Goal: Complete Application Form: Complete application form

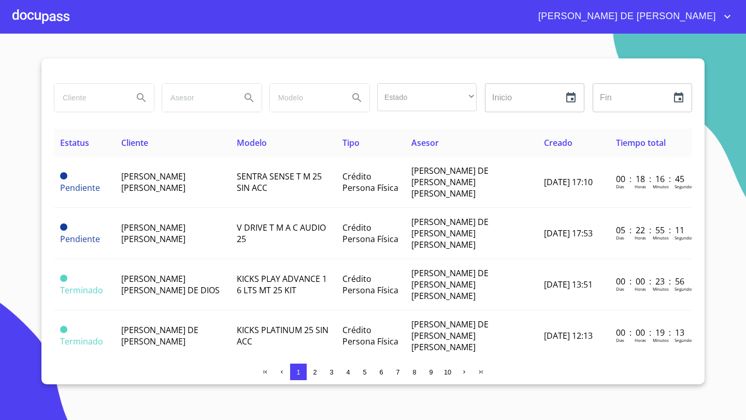
click at [50, 20] on div at bounding box center [40, 16] width 57 height 33
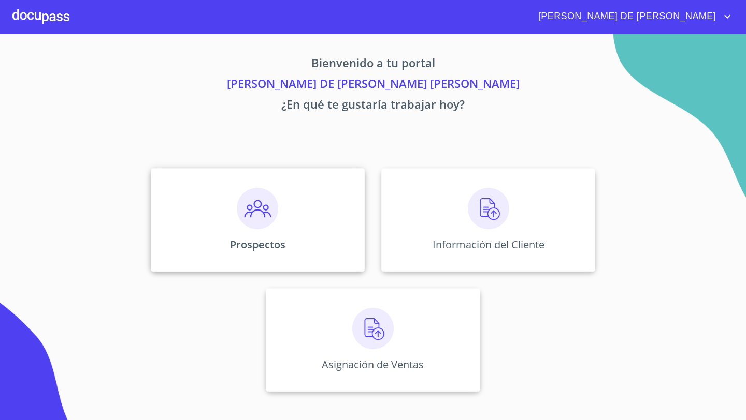
click at [273, 210] on img at bounding box center [257, 208] width 41 height 41
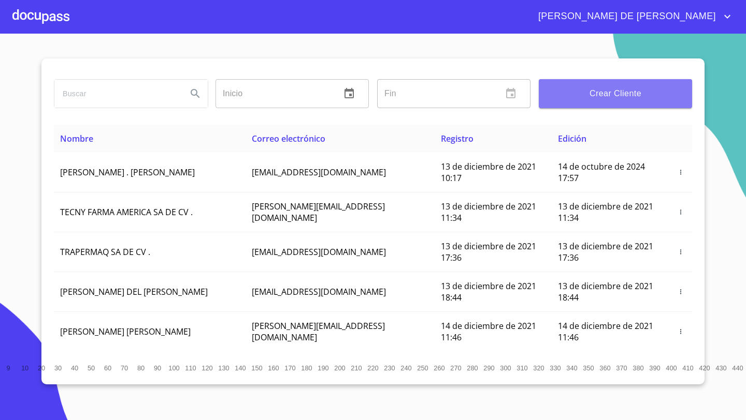
click at [594, 90] on span "Crear Cliente" at bounding box center [615, 93] width 137 height 14
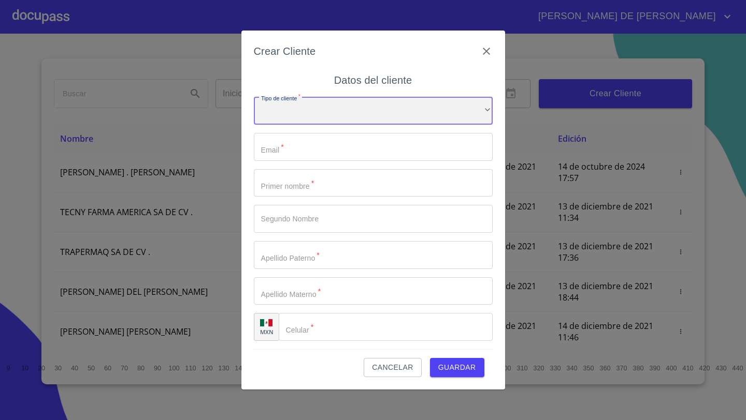
click at [321, 109] on div "​" at bounding box center [373, 111] width 239 height 28
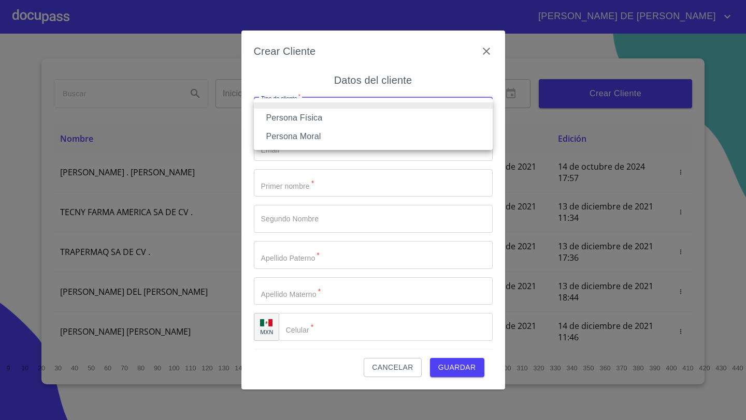
click at [305, 118] on li "Persona Física" at bounding box center [373, 118] width 239 height 19
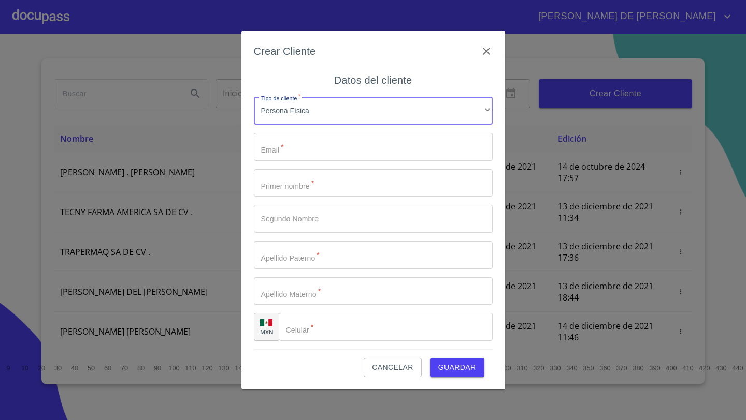
click at [294, 152] on input "Tipo de cliente   *" at bounding box center [373, 147] width 239 height 28
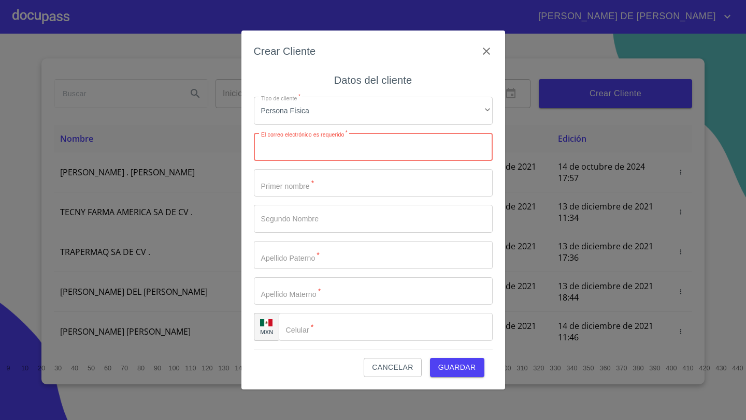
paste input "[EMAIL_ADDRESS][DOMAIN_NAME]"
type input "[EMAIL_ADDRESS][DOMAIN_NAME]"
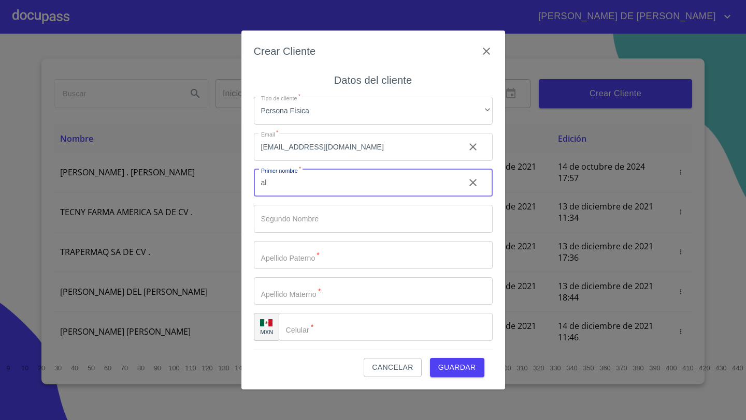
type input "a"
type input "ALMA"
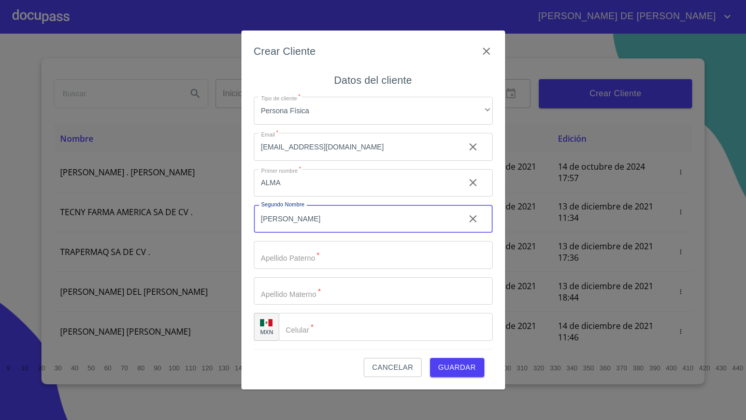
type input "[PERSON_NAME]"
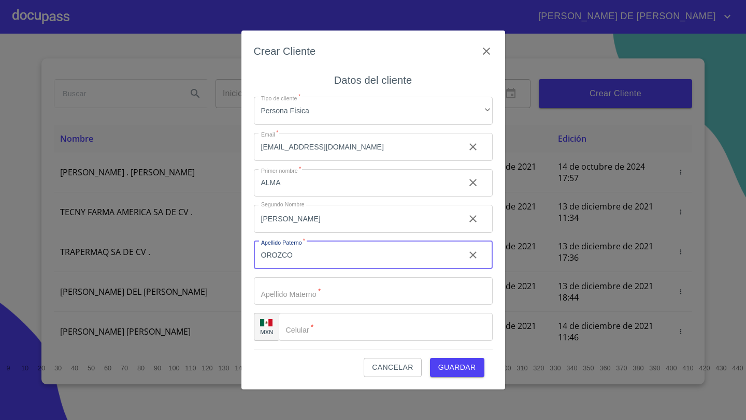
type input "OROZCO"
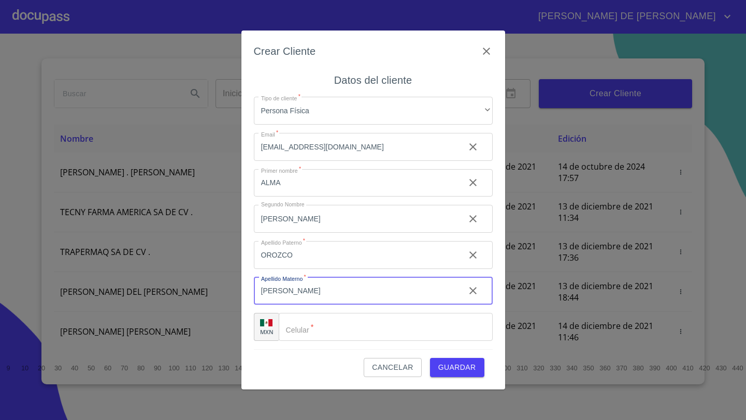
type input "[PERSON_NAME]"
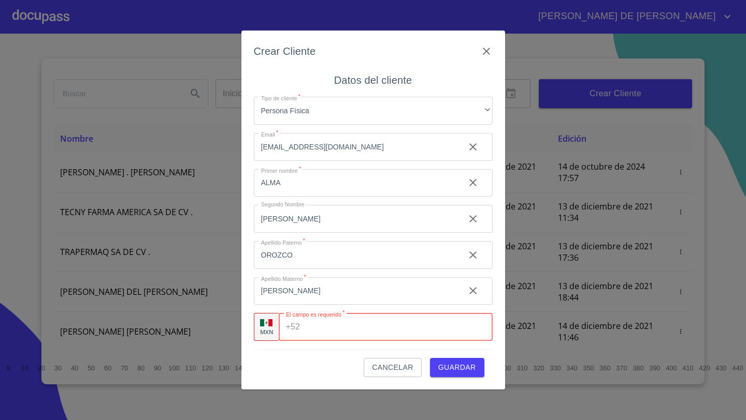
paste input "[PHONE_NUMBER]"
type input "[PHONE_NUMBER]"
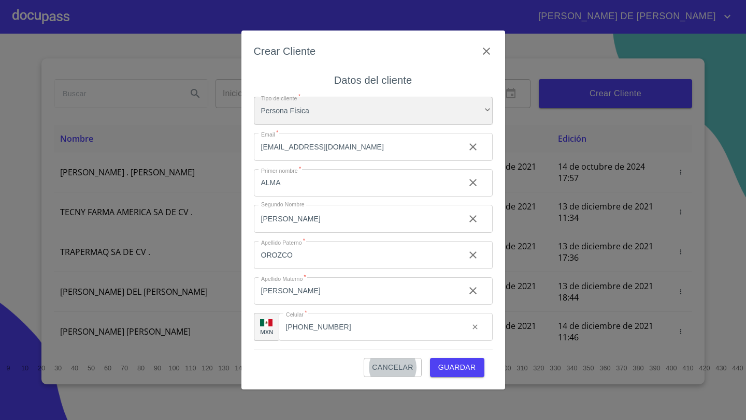
click at [311, 116] on div "Persona Física" at bounding box center [373, 111] width 239 height 28
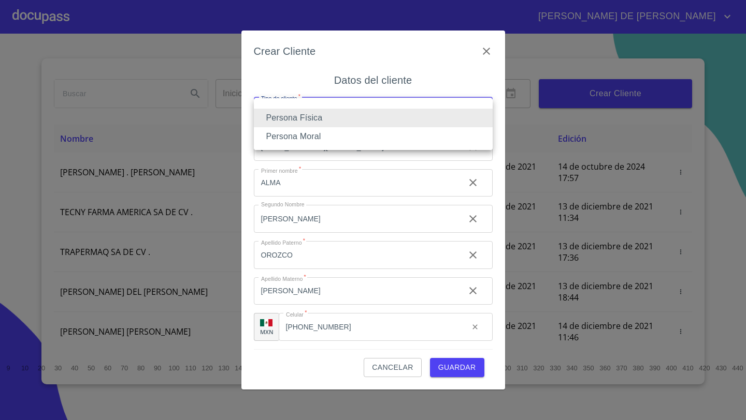
click at [311, 116] on li "Persona Física" at bounding box center [373, 118] width 239 height 19
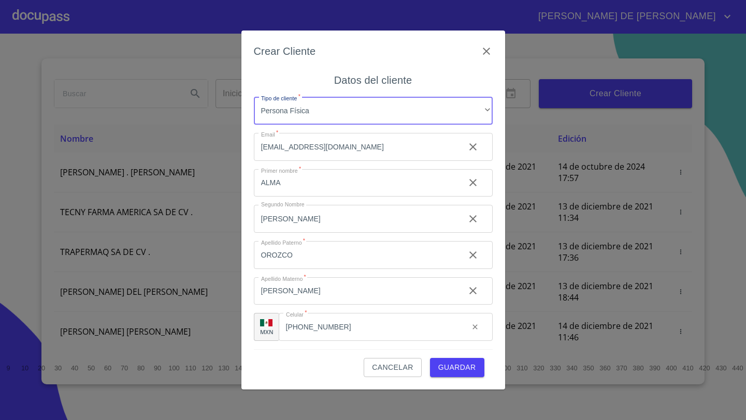
click at [459, 367] on span "Guardar" at bounding box center [457, 367] width 38 height 13
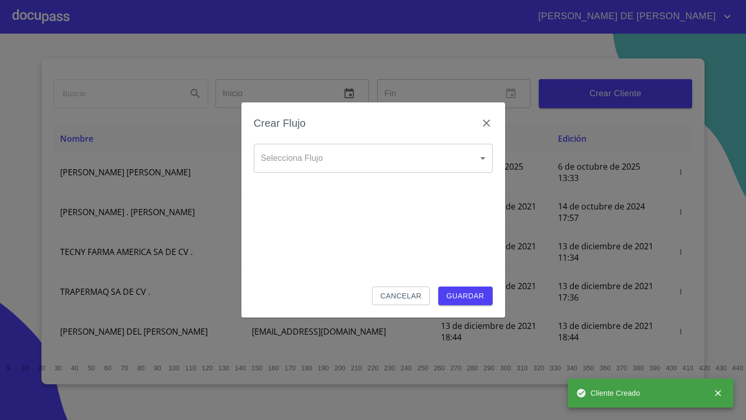
click at [362, 159] on body "[PERSON_NAME] DE [PERSON_NAME] Inicio ​ Fin ​ Crear Cliente Nombre Correo elect…" at bounding box center [373, 210] width 746 height 420
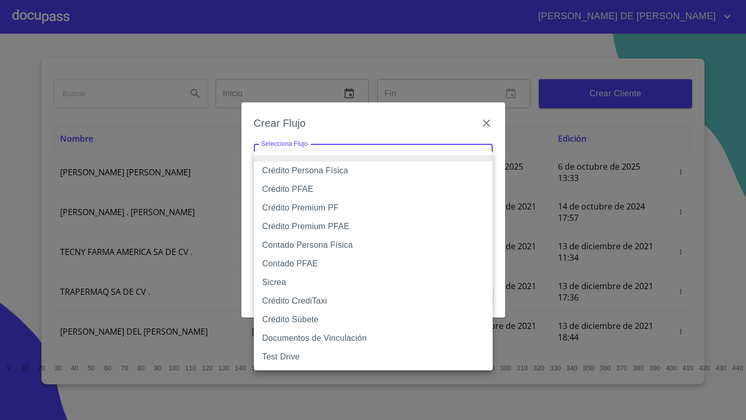
click at [323, 169] on li "Crédito Persona Física" at bounding box center [373, 171] width 239 height 19
type input "61b033e49b8c202ad5bb7912"
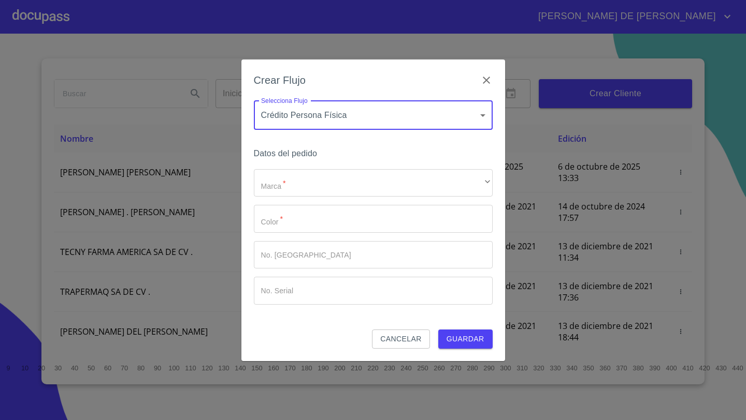
click at [326, 124] on body "[PERSON_NAME] DE [PERSON_NAME] Inicio ​ Fin ​ Crear Cliente Nombre Correo elect…" at bounding box center [373, 210] width 746 height 420
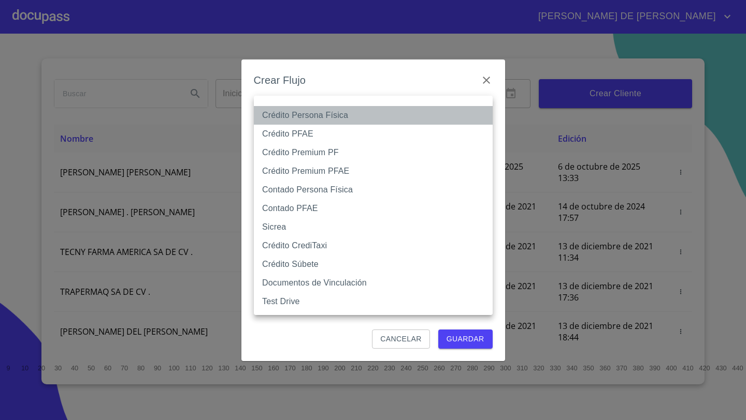
click at [326, 120] on li "Crédito Persona Física" at bounding box center [373, 115] width 239 height 19
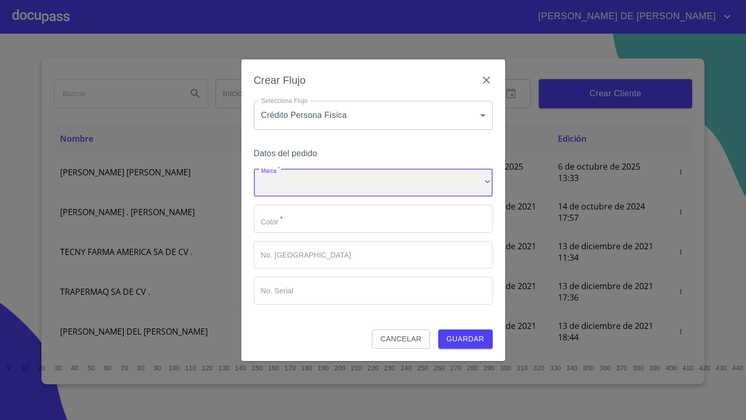
click at [302, 178] on div "​" at bounding box center [373, 183] width 239 height 28
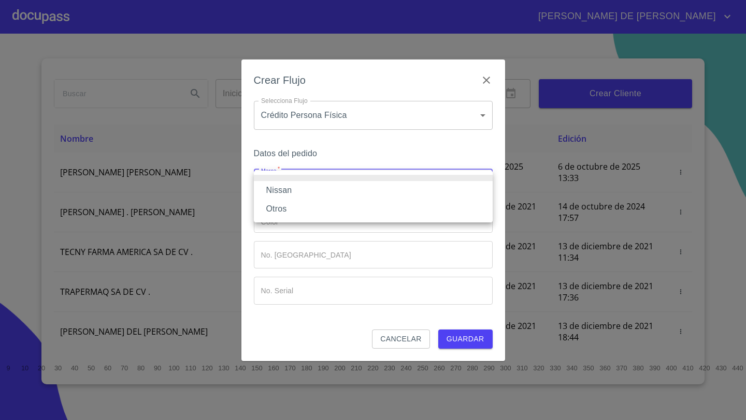
click at [292, 182] on li "Nissan" at bounding box center [373, 190] width 239 height 19
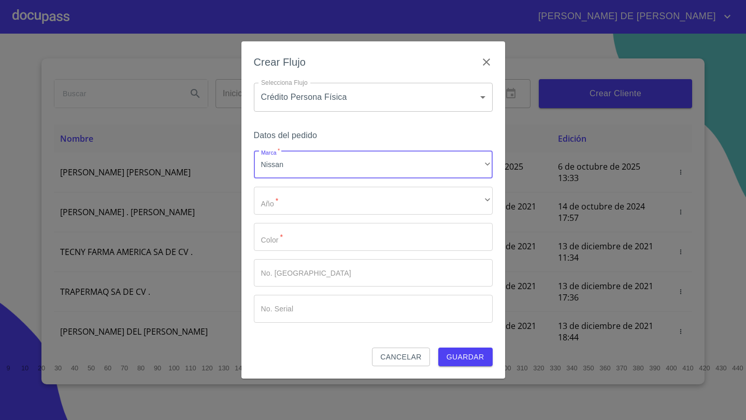
click at [288, 186] on div "Marca   * Nissan ​ Año   * ​ ​ Color   * ​ No. Pedido ​ No. Serial ​" at bounding box center [373, 237] width 239 height 172
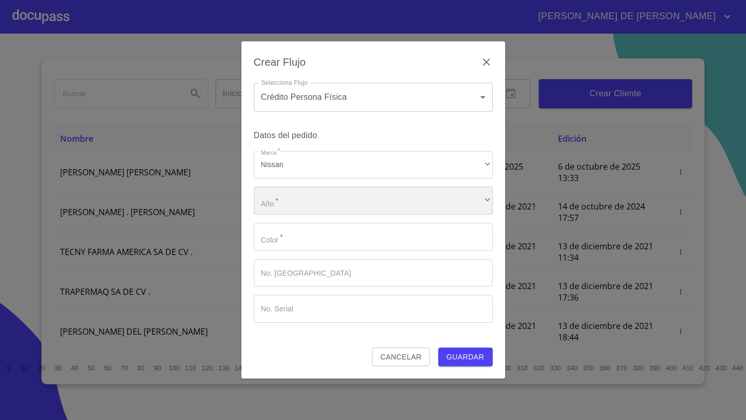
click at [287, 203] on div "​" at bounding box center [373, 201] width 239 height 28
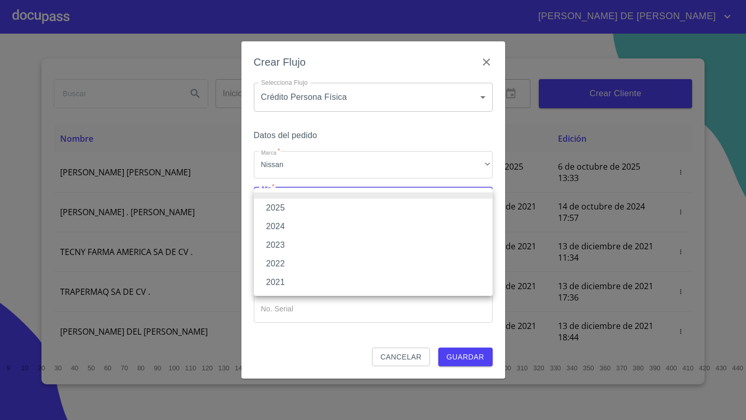
click at [282, 208] on li "2025" at bounding box center [373, 208] width 239 height 19
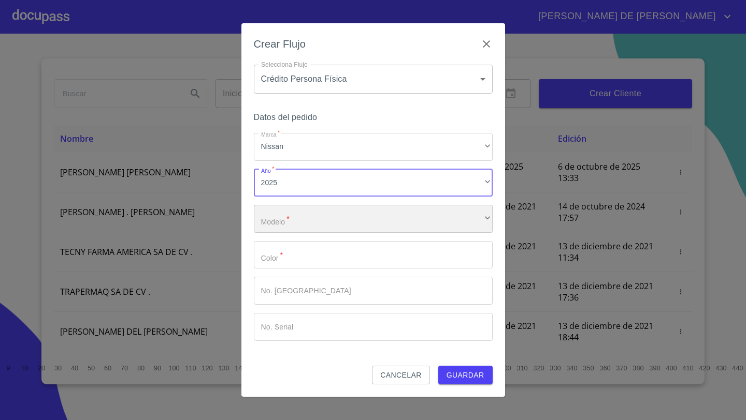
click at [280, 218] on div "​" at bounding box center [373, 219] width 239 height 28
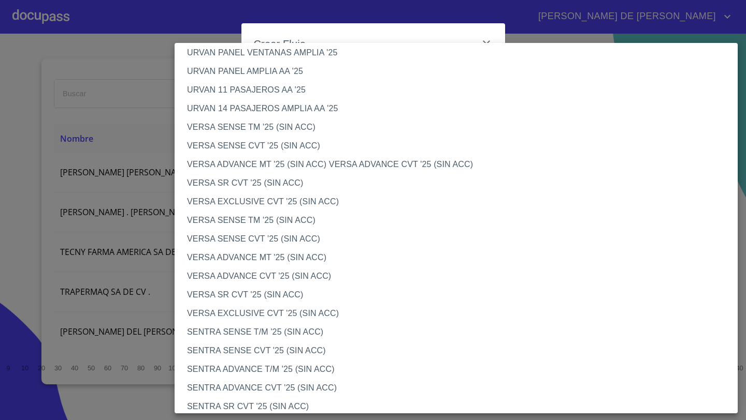
scroll to position [331, 0]
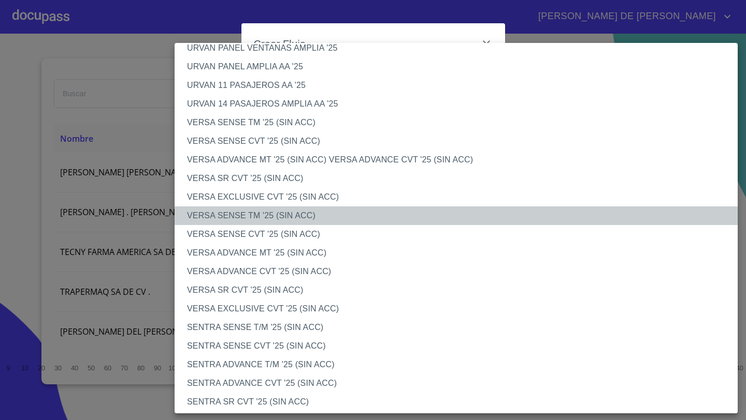
click at [232, 215] on li "VERSA SENSE TM '25 (SIN ACC)" at bounding box center [455, 216] width 563 height 19
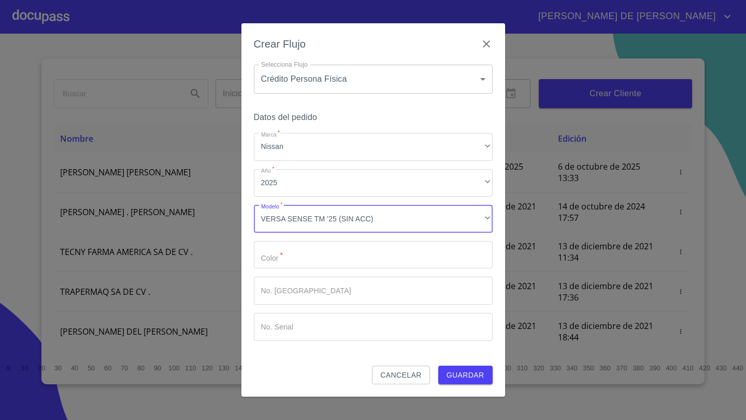
click at [286, 276] on div "Marca   * Nissan ​ Año   * 2025 ​ Modelo   * VERSA SENSE TM '25 (SIN ACC) ​ Col…" at bounding box center [373, 237] width 239 height 208
click at [281, 252] on input "Marca   *" at bounding box center [373, 255] width 239 height 28
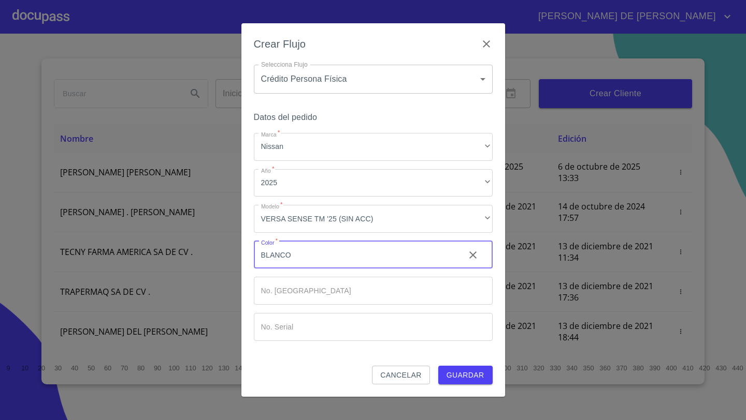
type input "BLANCO"
click at [464, 378] on span "Guardar" at bounding box center [465, 375] width 38 height 13
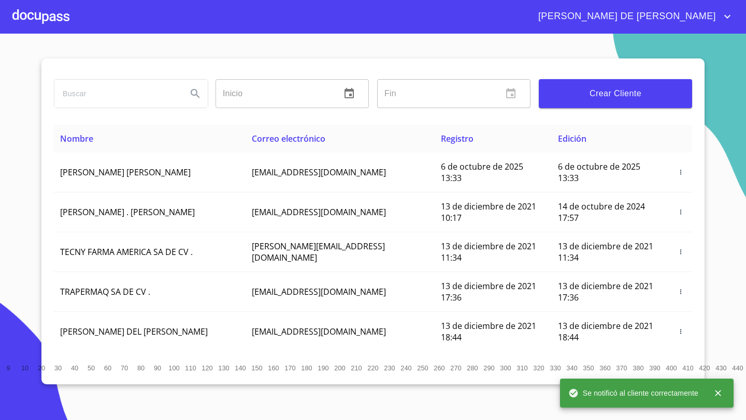
click at [46, 19] on div at bounding box center [40, 16] width 57 height 33
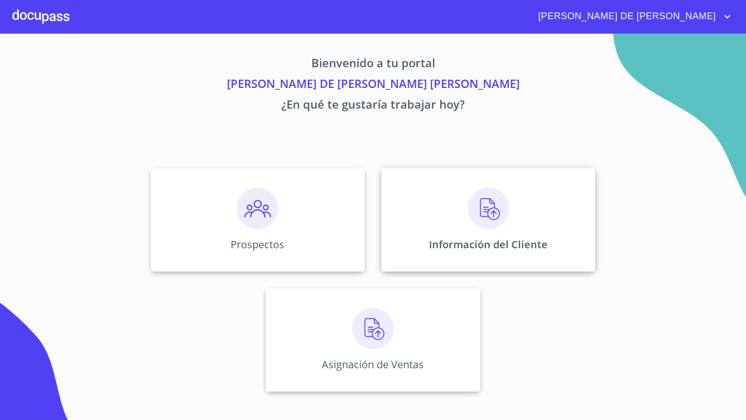
click at [447, 211] on div "Información del Cliente" at bounding box center [488, 220] width 214 height 104
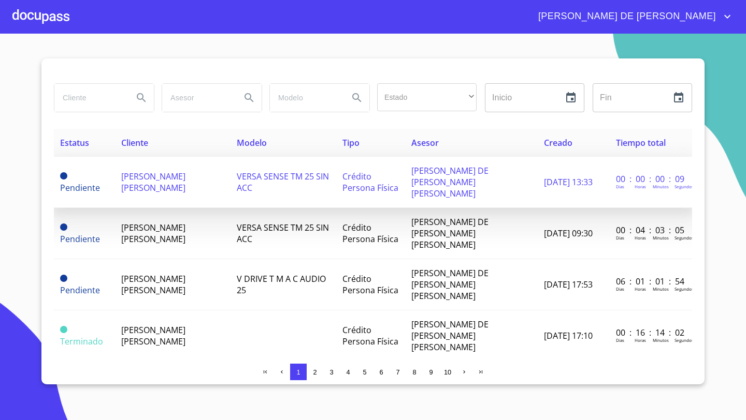
click at [155, 171] on span "[PERSON_NAME] [PERSON_NAME]" at bounding box center [153, 182] width 64 height 23
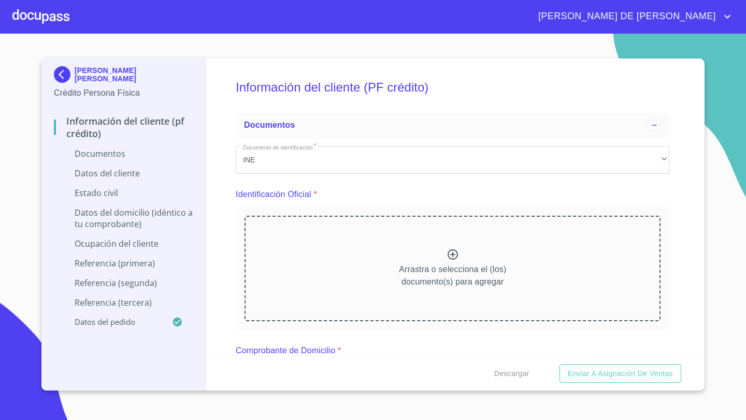
click at [433, 252] on div "Arrastra o selecciona el (los) documento(s) para agregar" at bounding box center [452, 269] width 416 height 106
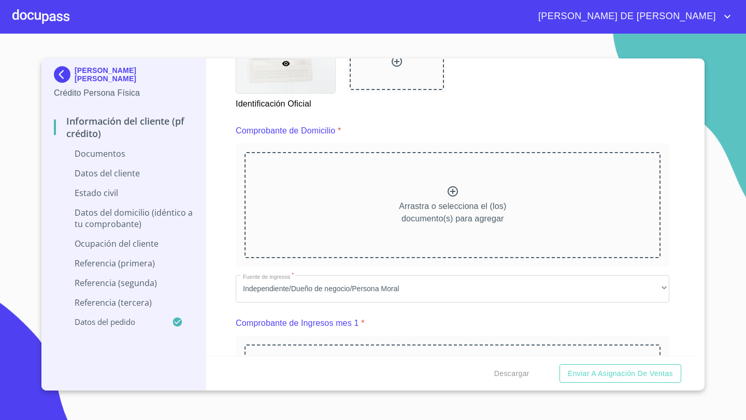
scroll to position [239, 0]
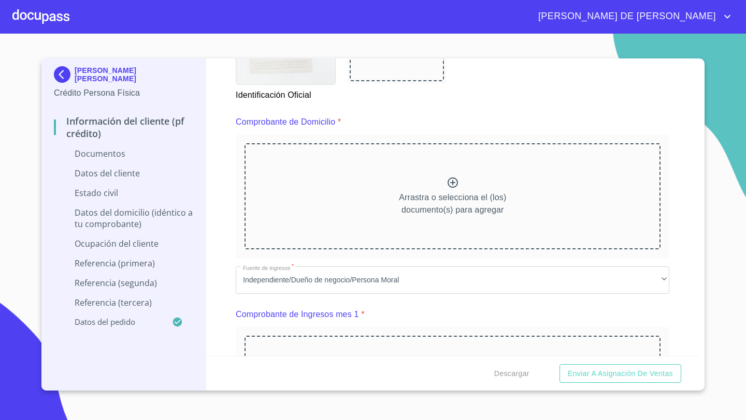
click at [389, 81] on div at bounding box center [396, 54] width 94 height 54
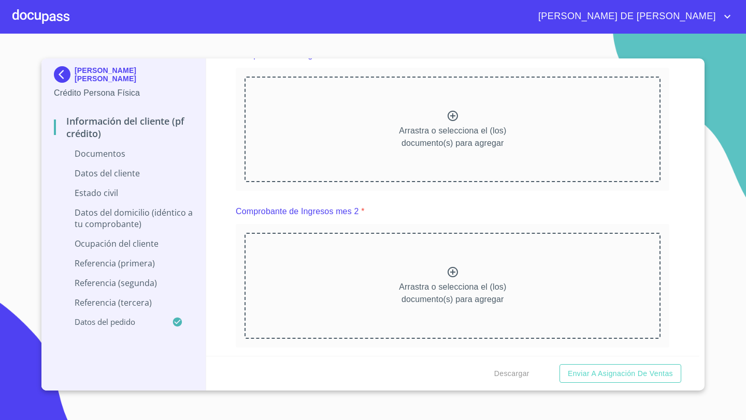
scroll to position [513, 0]
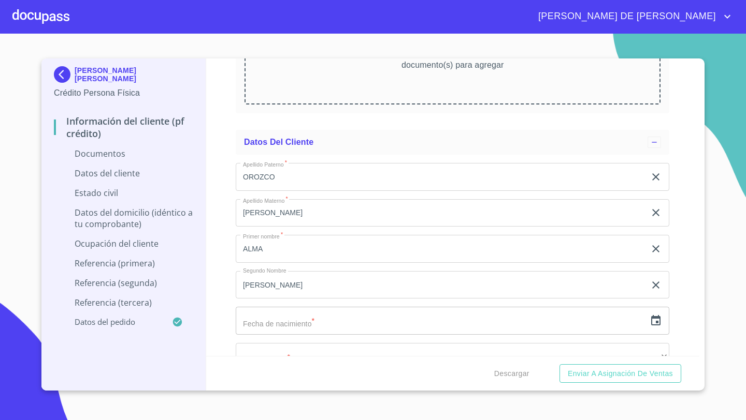
scroll to position [1482, 0]
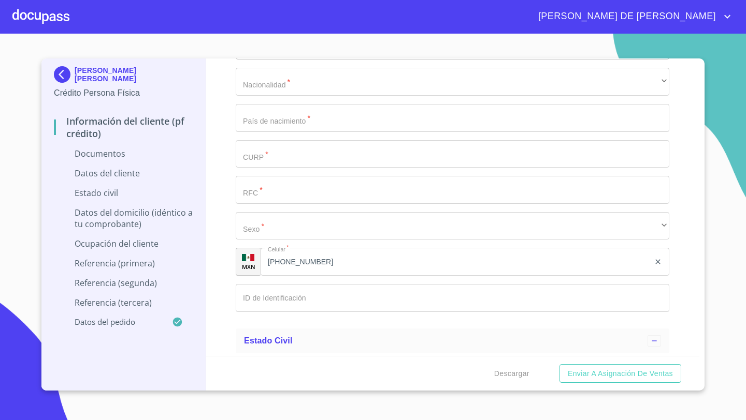
scroll to position [2058, 0]
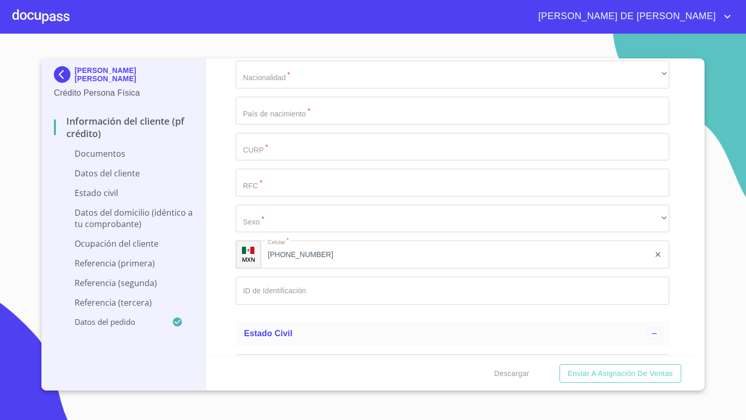
click at [658, 45] on icon "button" at bounding box center [655, 38] width 12 height 12
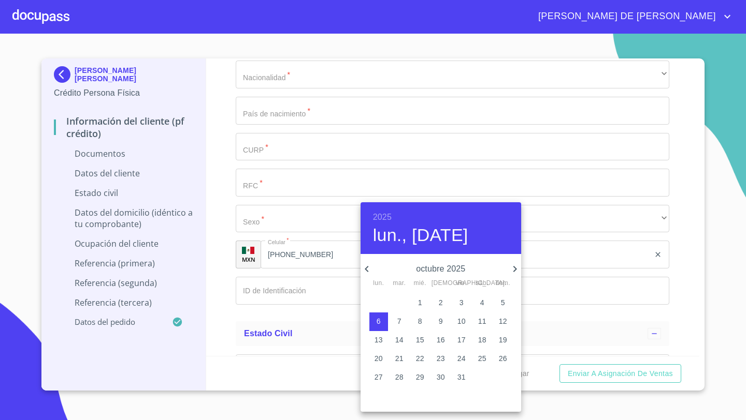
click at [388, 217] on h6 "2025" at bounding box center [382, 217] width 19 height 14
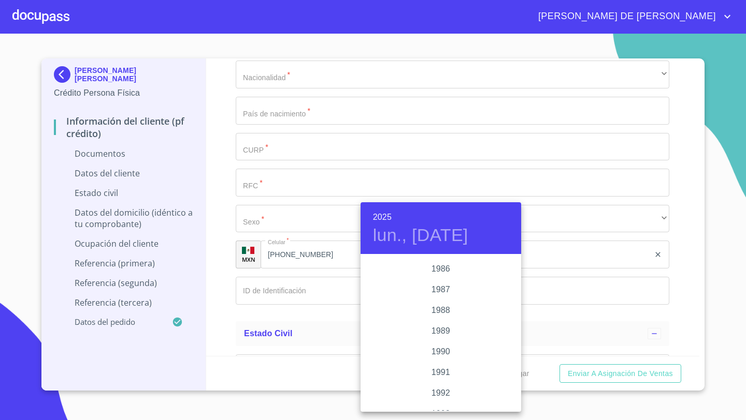
scroll to position [1250, 0]
click at [441, 297] on div "1987" at bounding box center [440, 299] width 161 height 21
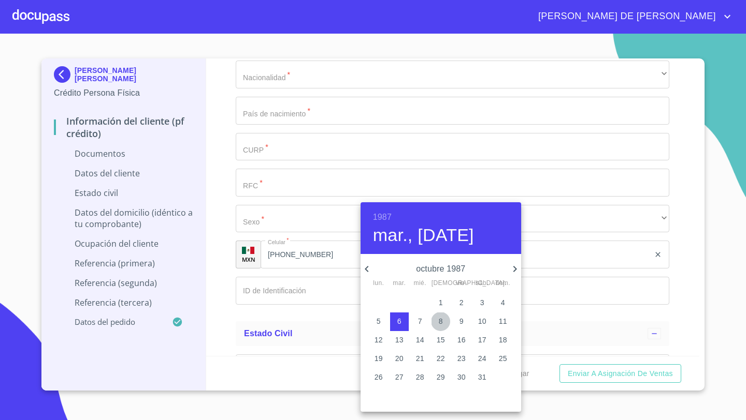
click at [442, 324] on p "8" at bounding box center [441, 321] width 4 height 10
type input "8 de oct. de 1987"
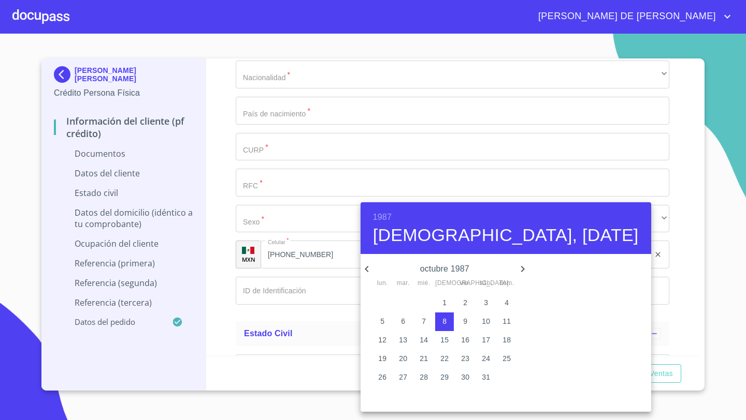
click at [220, 271] on div at bounding box center [373, 210] width 746 height 420
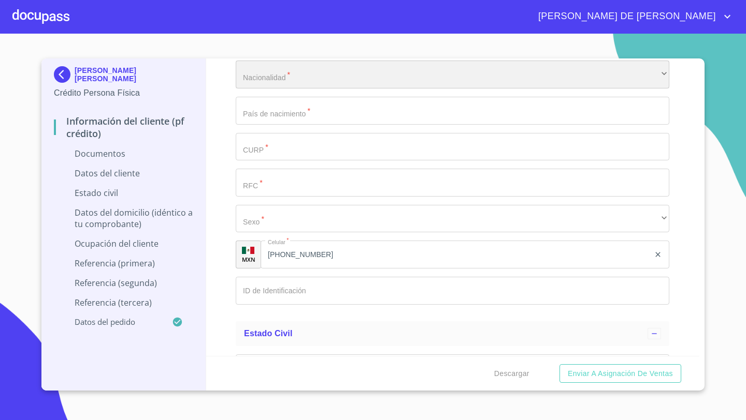
click at [257, 89] on div "​" at bounding box center [452, 75] width 433 height 28
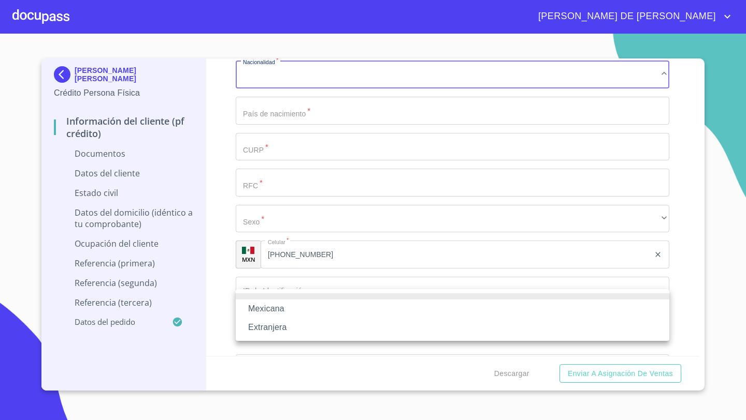
click at [257, 310] on li "Mexicana" at bounding box center [452, 309] width 433 height 19
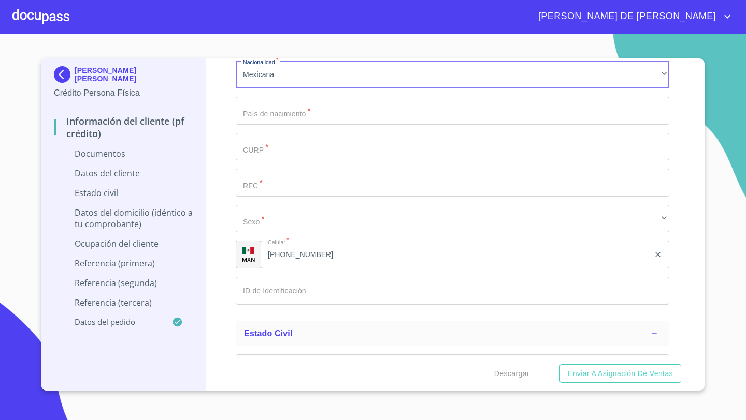
click at [259, 125] on input "Documento de identificación   *" at bounding box center [452, 111] width 433 height 28
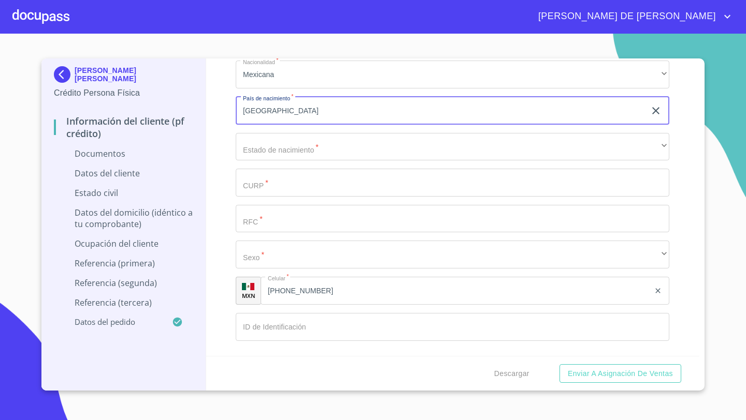
type input "[GEOGRAPHIC_DATA]"
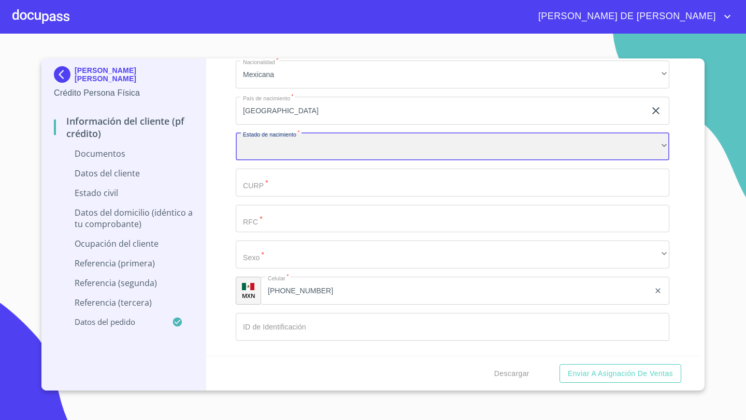
scroll to position [2225, 0]
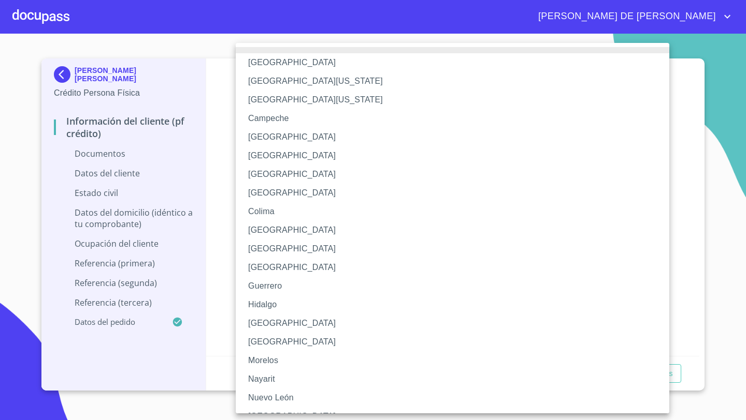
click at [271, 325] on li "[GEOGRAPHIC_DATA]" at bounding box center [452, 323] width 433 height 19
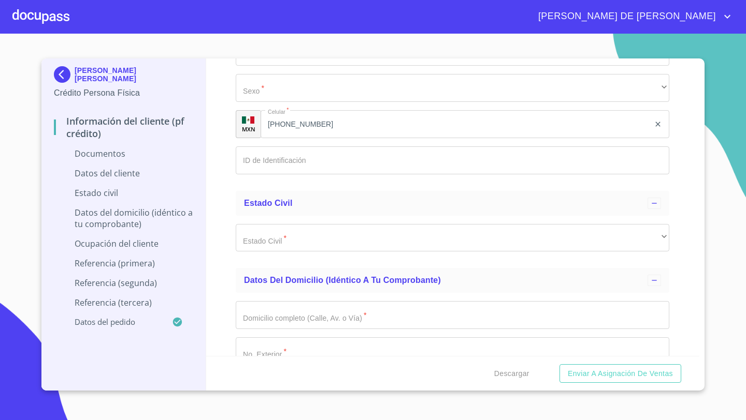
click at [270, 30] on input "Documento de identificación   *" at bounding box center [452, 16] width 433 height 28
paste input "OOGA871008MJCRNL06"
type input "OOGA871008MJCRNL06"
paste input "OOGA871008"
type input "OOGA8710081D3"
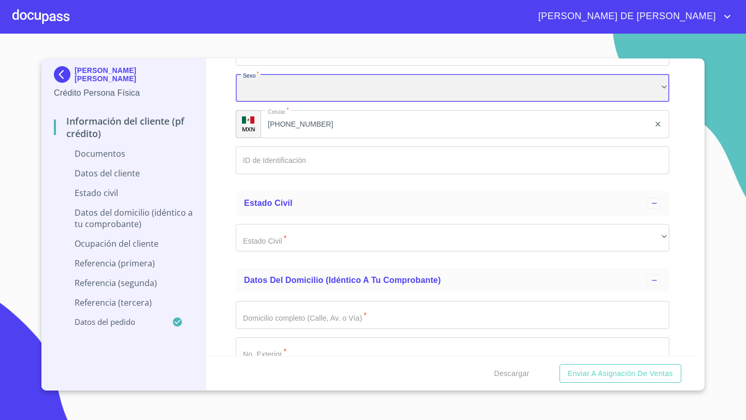
click at [266, 102] on div "​" at bounding box center [452, 88] width 433 height 28
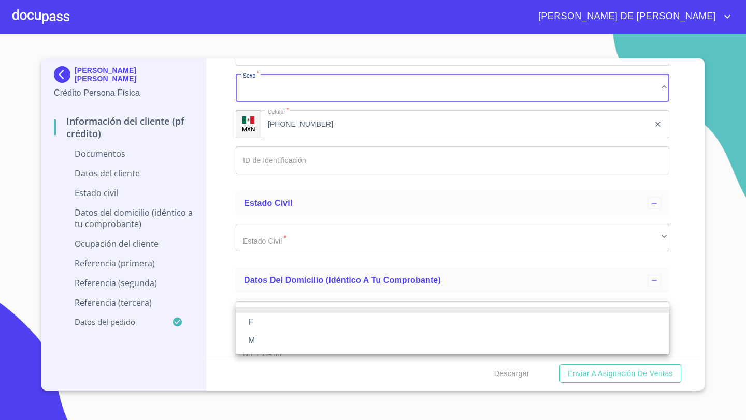
click at [256, 322] on li "F" at bounding box center [452, 322] width 433 height 19
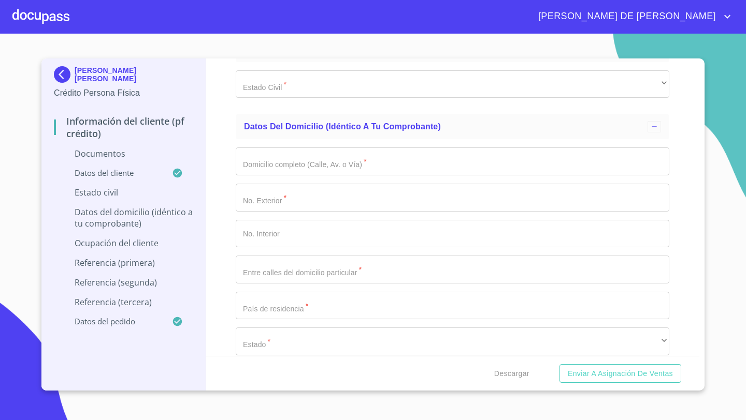
scroll to position [2396, 0]
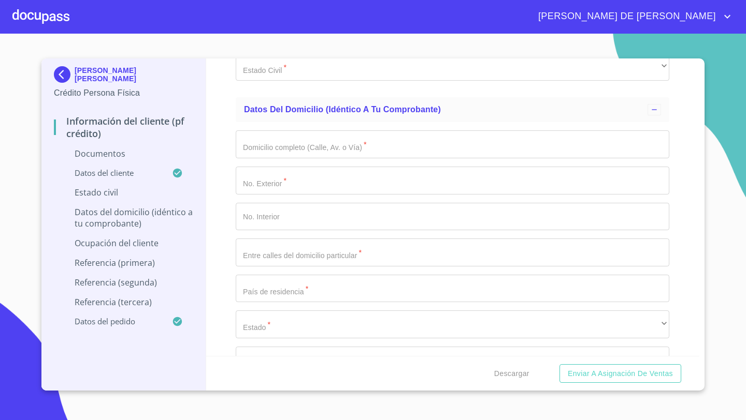
click at [225, 237] on div "Información del cliente (PF crédito) Documentos Documento de identificación   *…" at bounding box center [452, 208] width 493 height 298
click at [244, 94] on ul "Estado Civil Estado Civil   * ​ ​" at bounding box center [452, 55] width 433 height 78
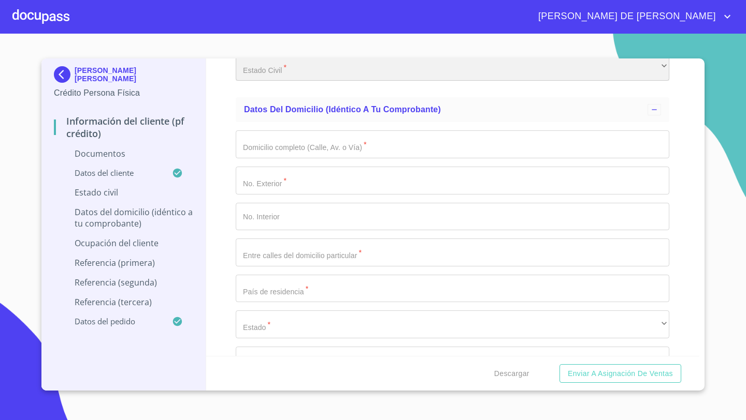
click at [251, 81] on div "​" at bounding box center [452, 67] width 433 height 28
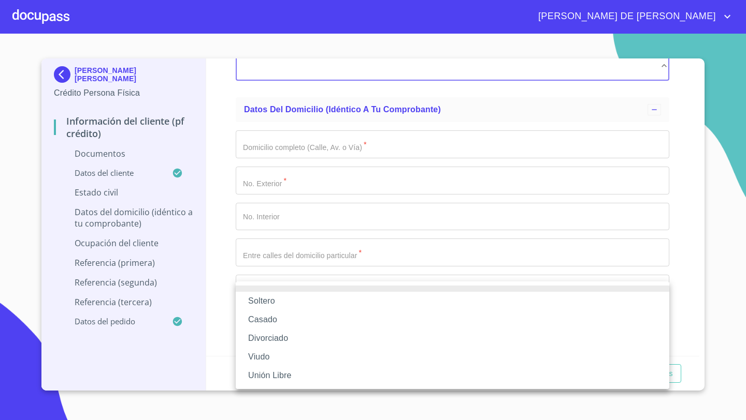
click at [266, 303] on li "Soltero" at bounding box center [452, 301] width 433 height 19
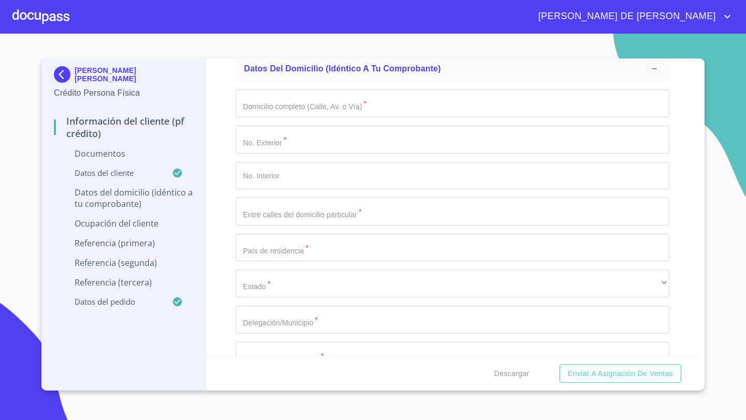
scroll to position [2460, 0]
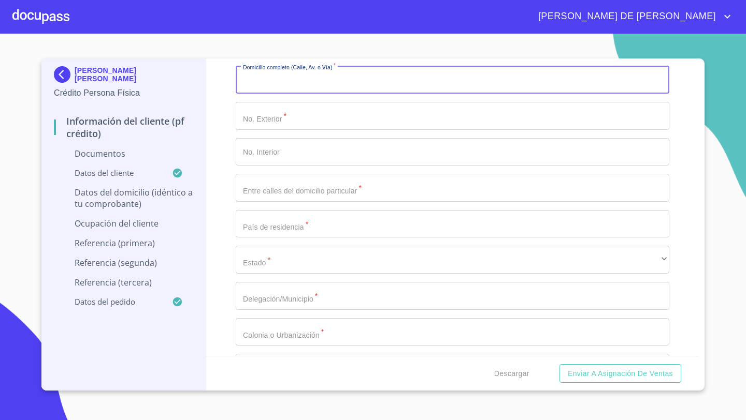
click at [252, 94] on input "Documento de identificación   *" at bounding box center [452, 80] width 433 height 28
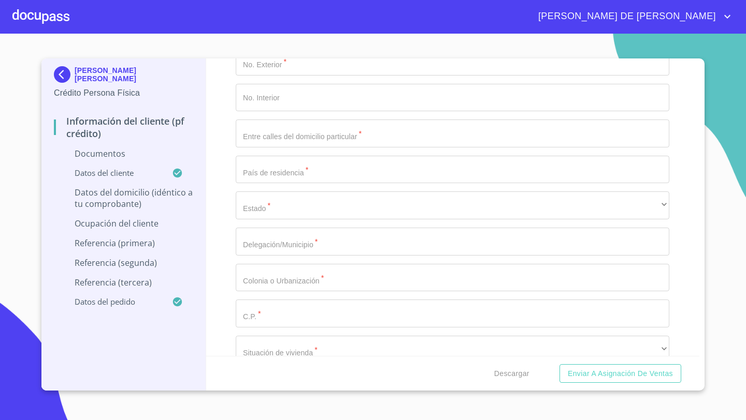
scroll to position [2517, 0]
type input "CIRCUITO [GEOGRAPHIC_DATA]"
type input "310"
type input "6"
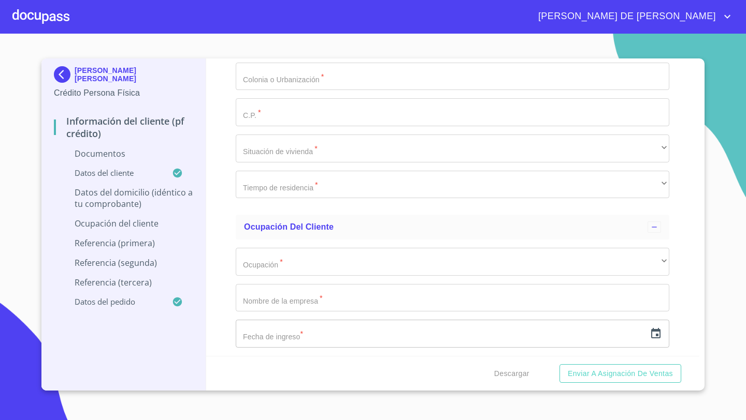
scroll to position [2774, 0]
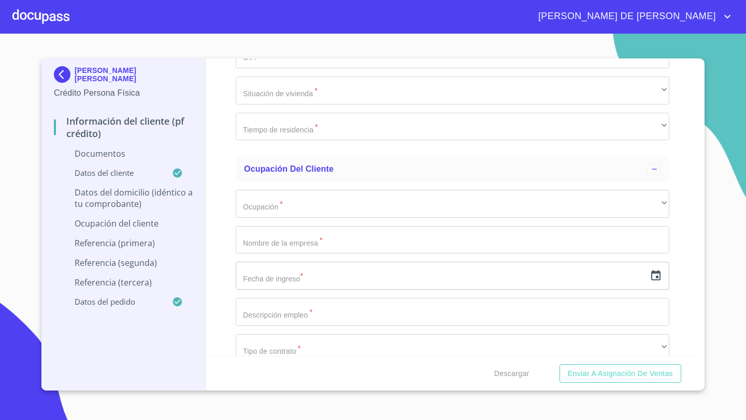
type input "a"
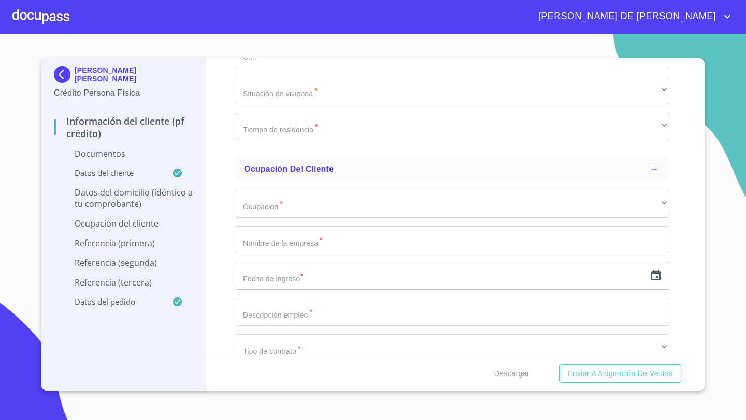
type input "[PERSON_NAME] Y CIRCUITO [PERSON_NAME]"
type input "[GEOGRAPHIC_DATA]"
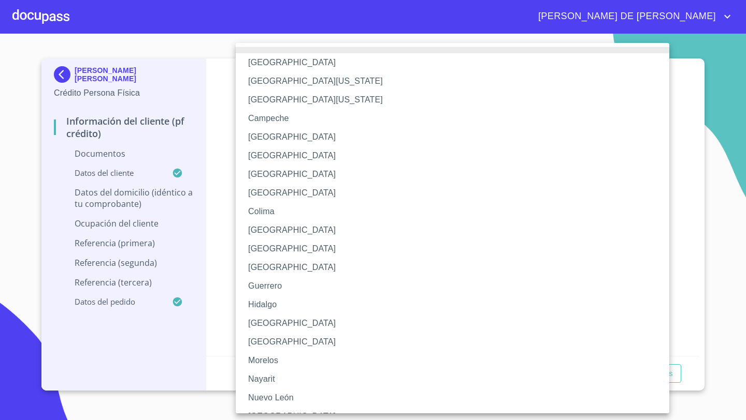
click at [262, 323] on li "[GEOGRAPHIC_DATA]" at bounding box center [452, 323] width 433 height 19
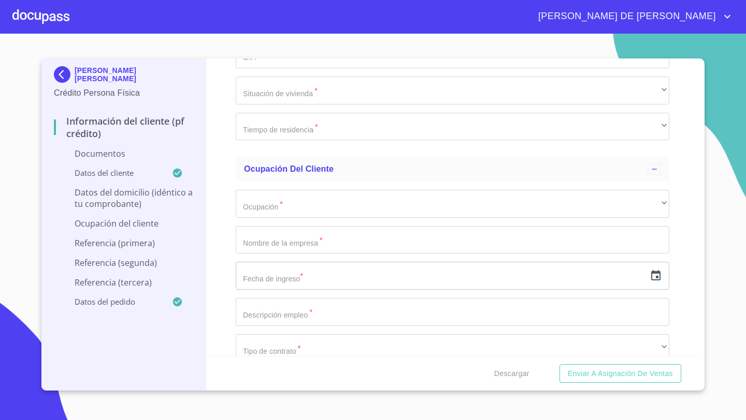
type input "TLAJOMULCO [PERSON_NAME]"
type input "VILLAS [PERSON_NAME]"
type input "45650"
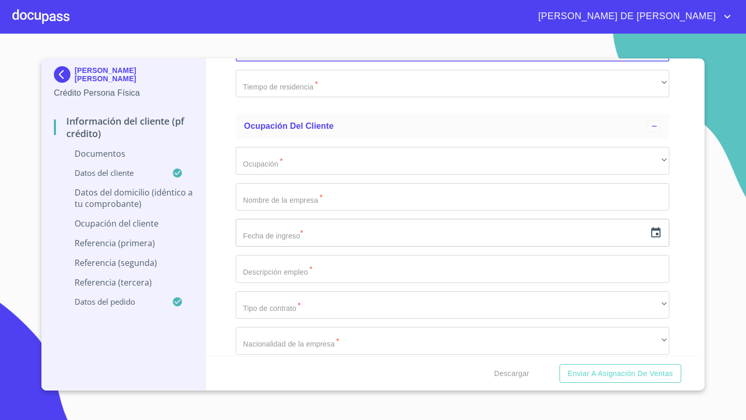
scroll to position [2825, 0]
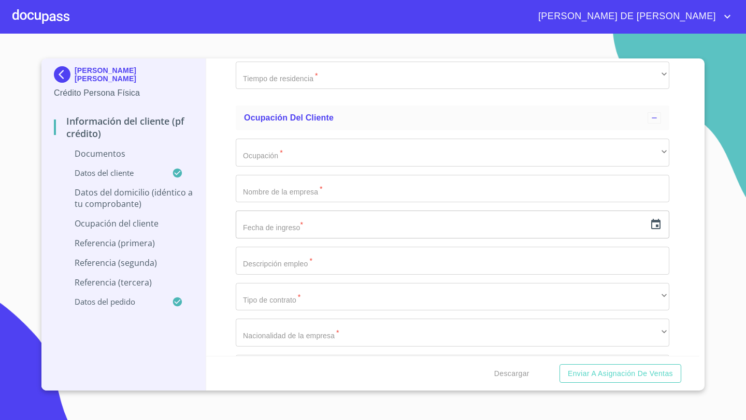
click at [271, 53] on div "​" at bounding box center [452, 39] width 433 height 28
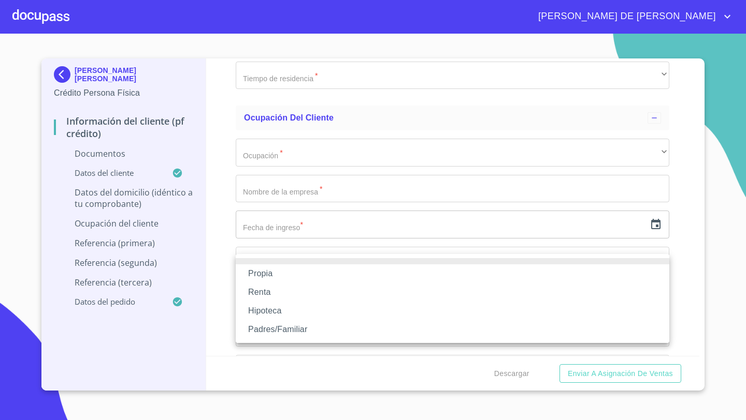
click at [257, 273] on li "Propia" at bounding box center [452, 274] width 433 height 19
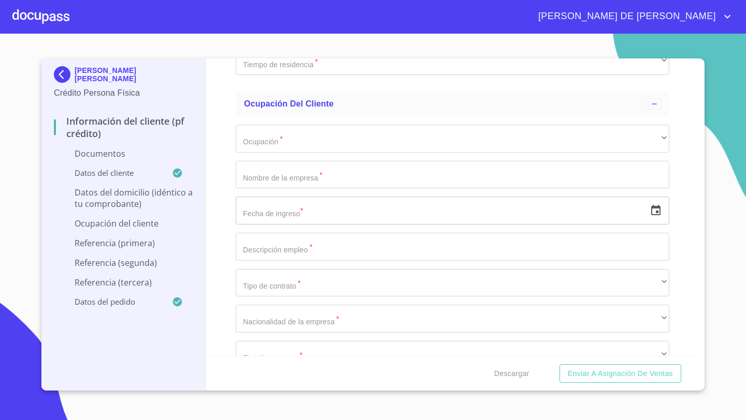
scroll to position [2851, 0]
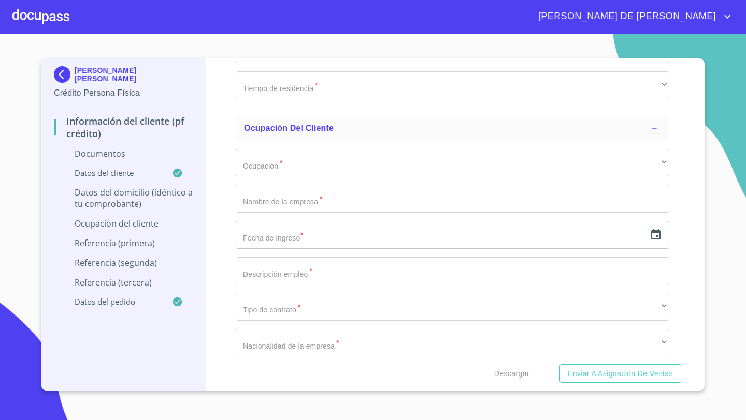
click at [259, 64] on input "Documento de identificación   *" at bounding box center [452, 50] width 433 height 28
type input "$850,000"
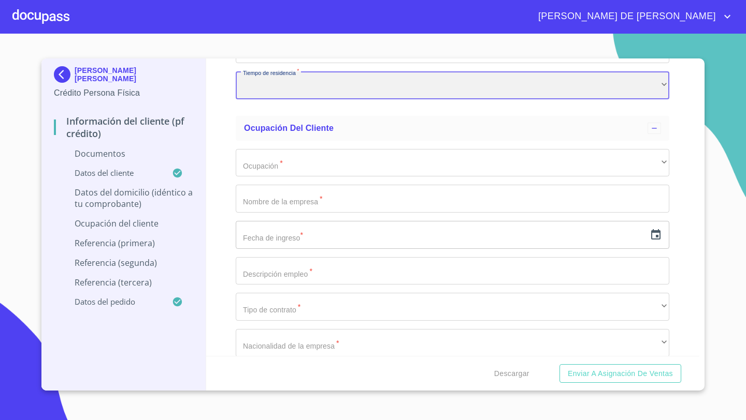
click at [255, 99] on div "​" at bounding box center [452, 85] width 433 height 28
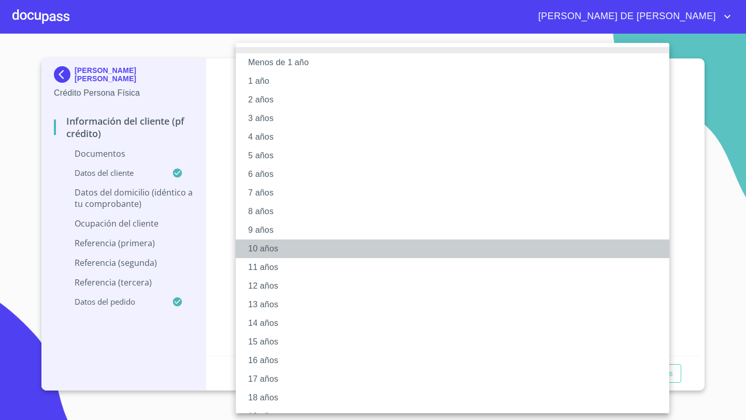
click at [255, 250] on li "10 años" at bounding box center [452, 249] width 433 height 19
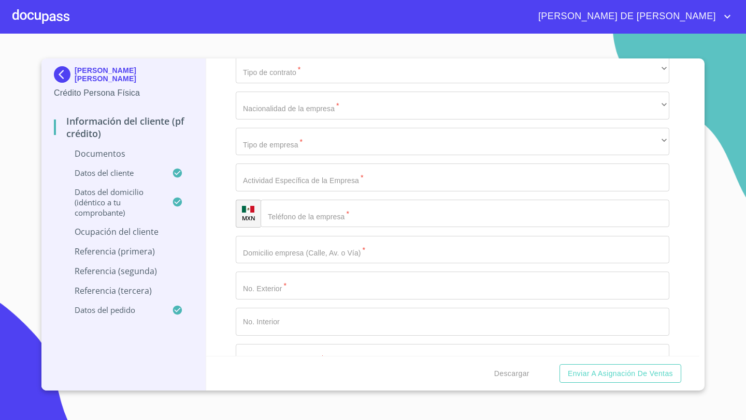
scroll to position [3100, 0]
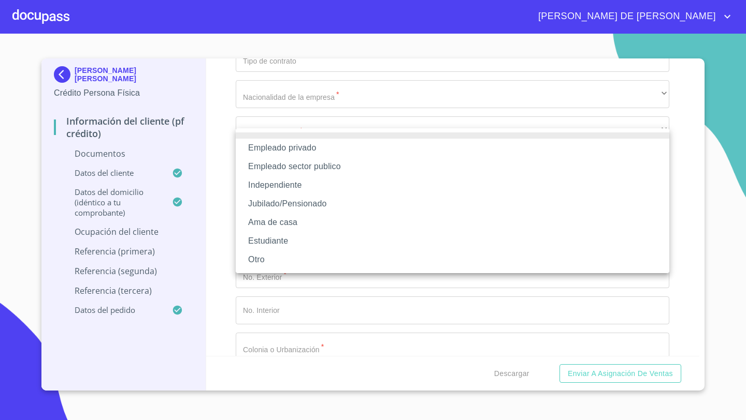
click at [272, 182] on li "Independiente" at bounding box center [452, 185] width 433 height 19
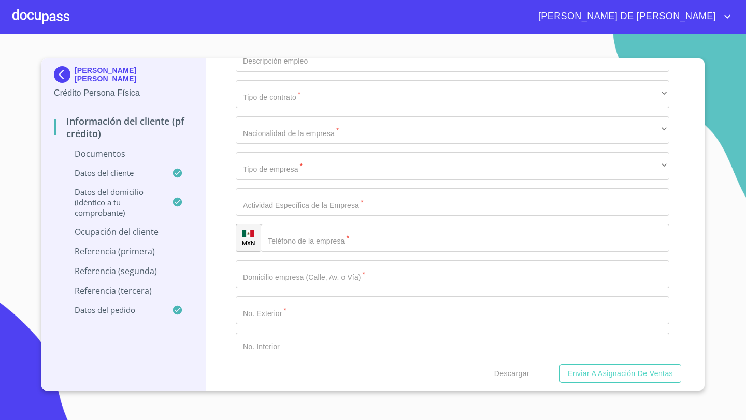
type input "35000"
type input "FLORESTERIA [PERSON_NAME]"
click at [661, 28] on icon "button" at bounding box center [655, 22] width 12 height 12
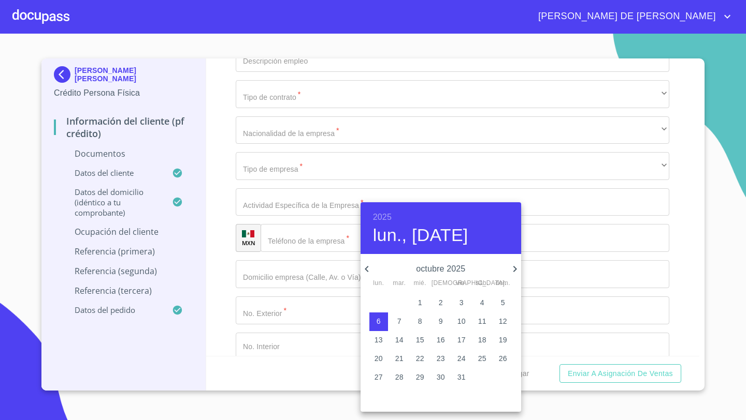
click at [386, 216] on h6 "2025" at bounding box center [382, 217] width 19 height 14
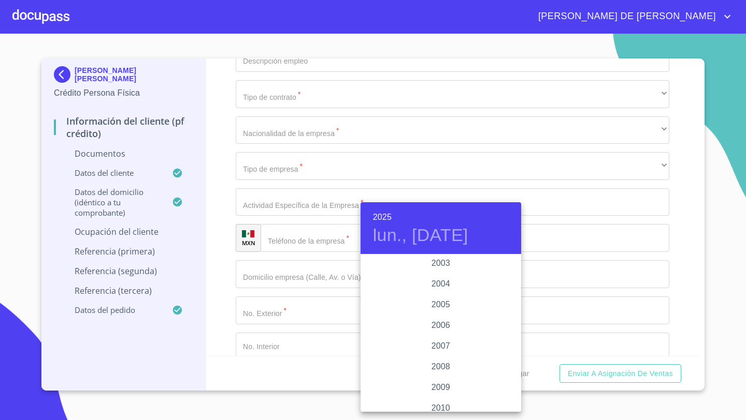
scroll to position [1613, 0]
click at [442, 268] on div "2003" at bounding box center [440, 268] width 161 height 21
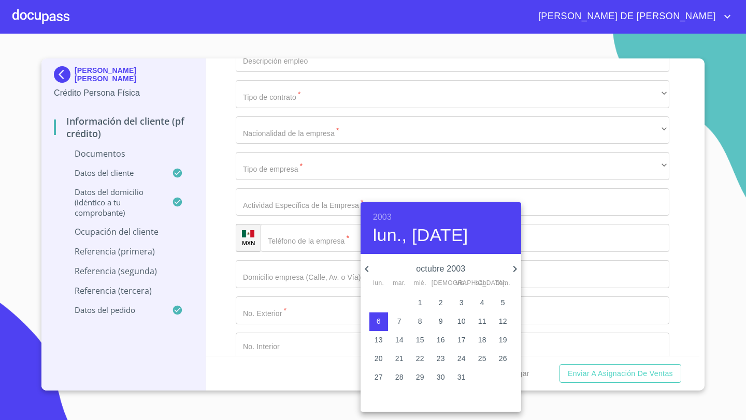
click at [431, 320] on span "9" at bounding box center [440, 321] width 19 height 10
click at [423, 320] on span "8" at bounding box center [420, 321] width 19 height 10
type input "8 de oct. de 2003"
click at [224, 270] on div at bounding box center [373, 210] width 746 height 420
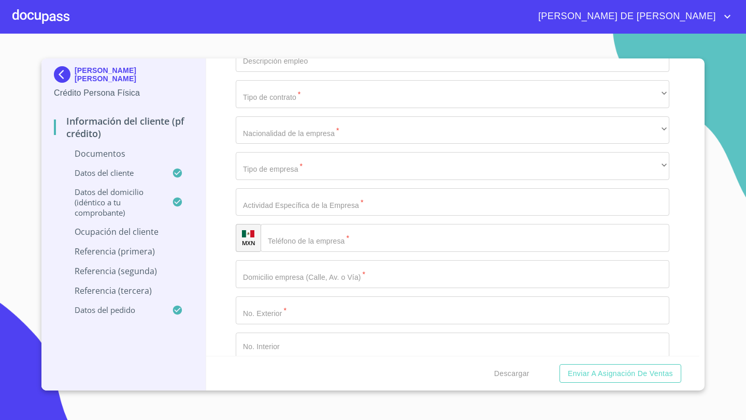
click at [260, 72] on input "Documento de identificación   *" at bounding box center [452, 58] width 433 height 28
type input "VENTA [PERSON_NAME], ARREGLOS, PELUCHES Y MAS"
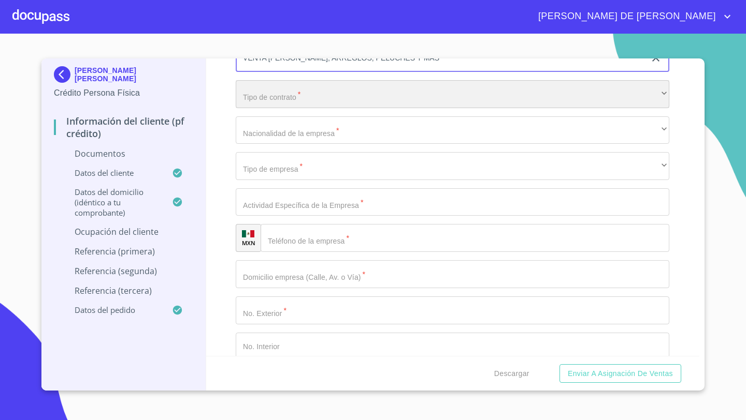
click at [260, 108] on div "​" at bounding box center [452, 94] width 433 height 28
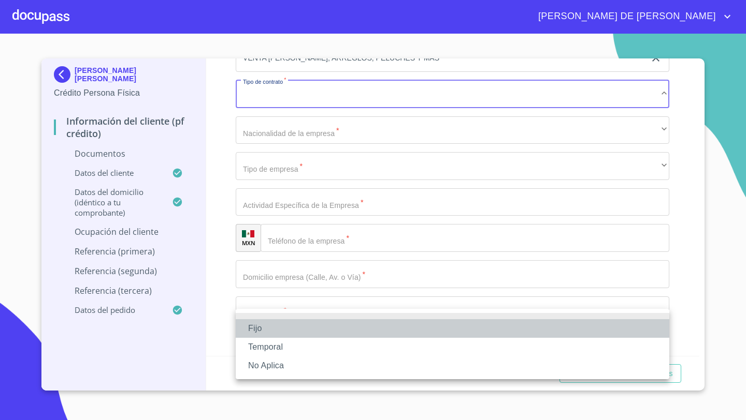
click at [258, 331] on li "Fijo" at bounding box center [452, 328] width 433 height 19
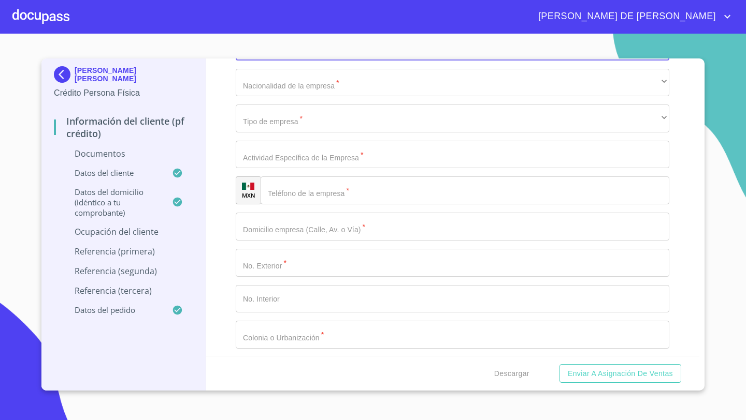
scroll to position [3177, 0]
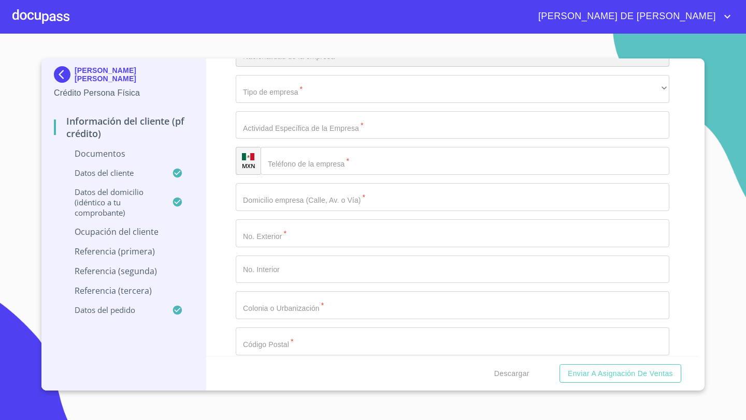
click at [260, 67] on div "​" at bounding box center [452, 53] width 433 height 28
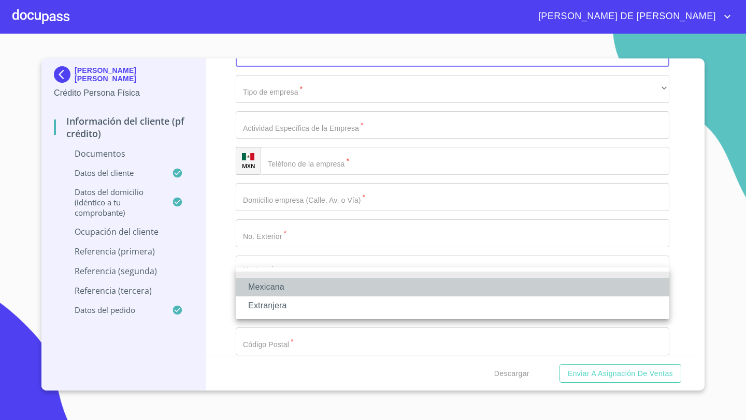
click at [269, 283] on li "Mexicana" at bounding box center [452, 287] width 433 height 19
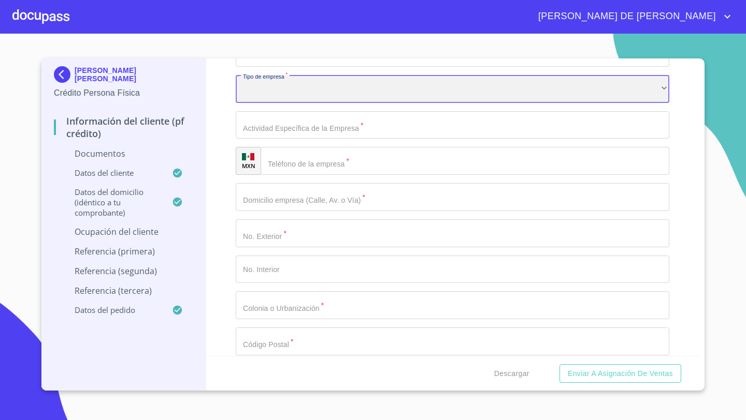
click at [258, 103] on div "​" at bounding box center [452, 89] width 433 height 28
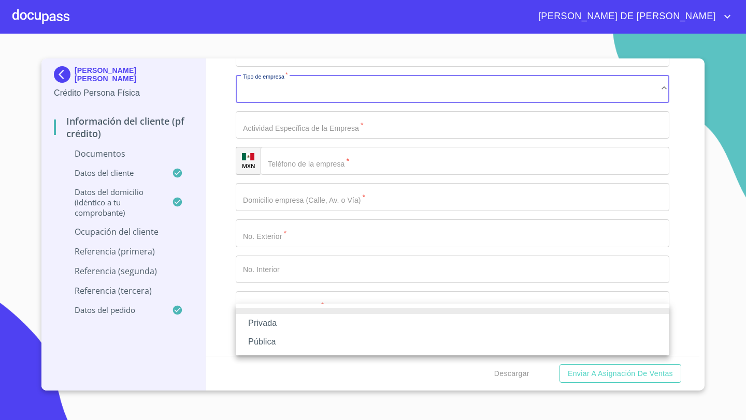
click at [263, 323] on li "Privada" at bounding box center [452, 323] width 433 height 19
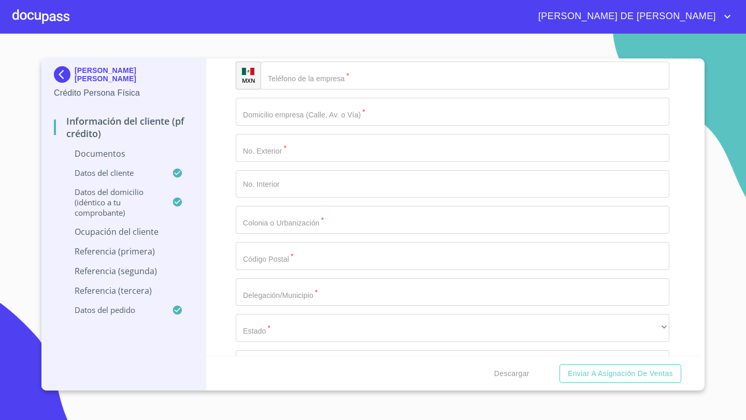
scroll to position [3265, 0]
click at [267, 52] on input "Documento de identificación   *" at bounding box center [452, 38] width 433 height 28
drag, startPoint x: 434, startPoint y: 127, endPoint x: 242, endPoint y: 121, distance: 191.7
click at [270, 52] on input "Documento de identificación   *" at bounding box center [452, 38] width 433 height 28
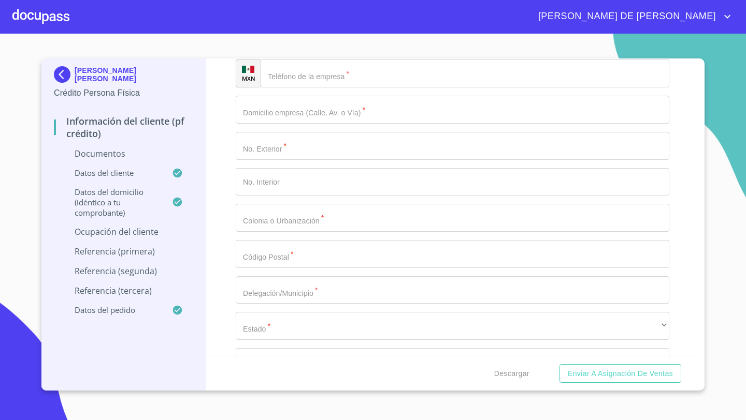
paste input "VENTA [PERSON_NAME], ARREGLOS, PELUCHES Y MAS"
type input "VENTA [PERSON_NAME], ARREGLOS, PELUCHES Y MAS"
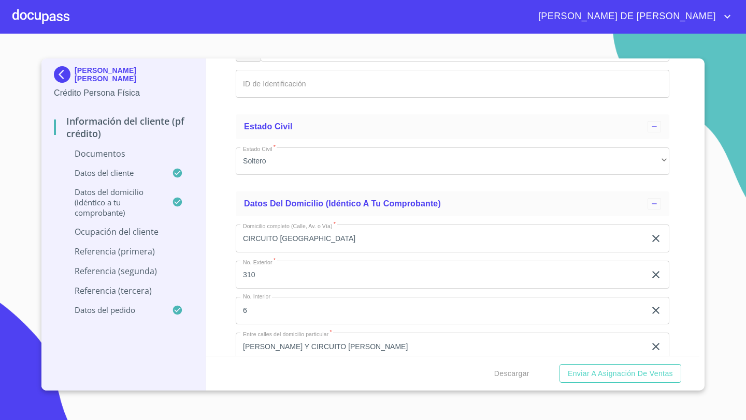
scroll to position [2303, 0]
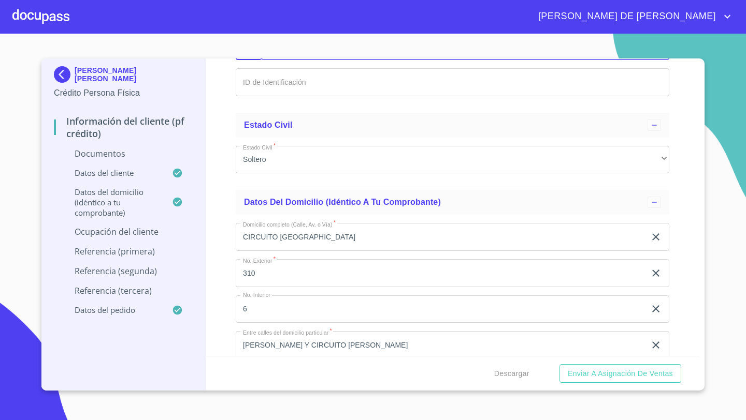
drag, startPoint x: 323, startPoint y: 270, endPoint x: 300, endPoint y: 270, distance: 22.8
click at [300, 60] on input "[PHONE_NUMBER]" at bounding box center [468, 46] width 363 height 28
drag, startPoint x: 336, startPoint y: 275, endPoint x: 289, endPoint y: 274, distance: 46.1
click at [289, 60] on input "[PHONE_NUMBER]" at bounding box center [468, 46] width 363 height 28
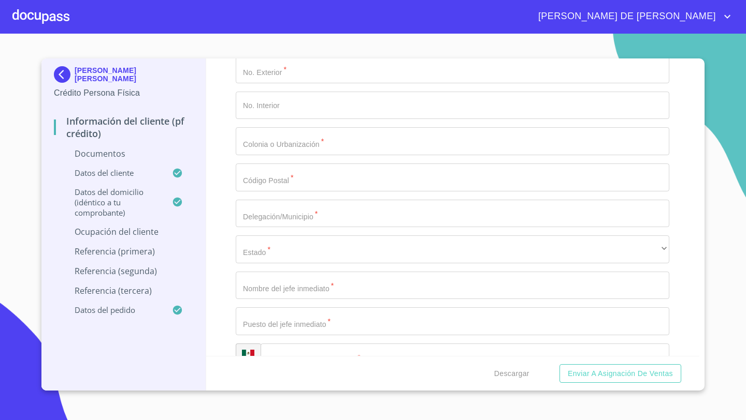
scroll to position [3355, 0]
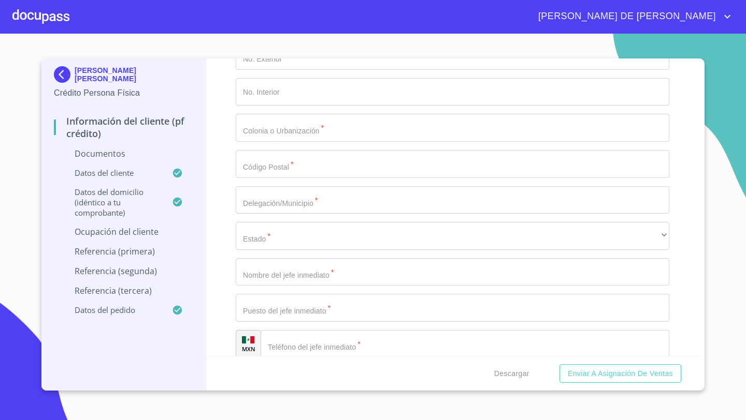
paste input "[PHONE_NUMBER]"
type input "[PHONE_NUMBER]"
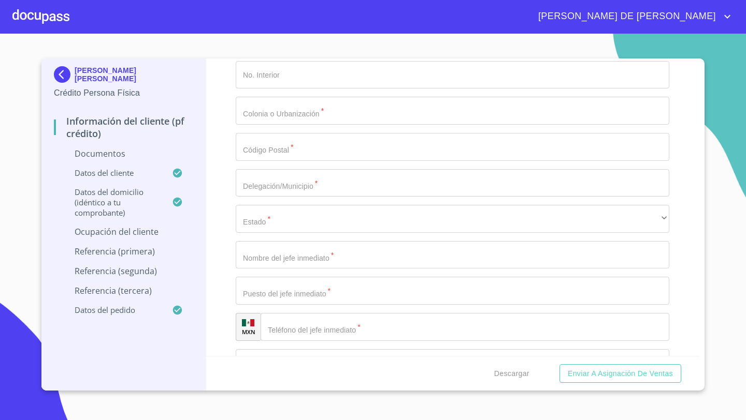
scroll to position [3370, 0]
type input "CIRCUITO [GEOGRAPHIC_DATA]"
type input "310"
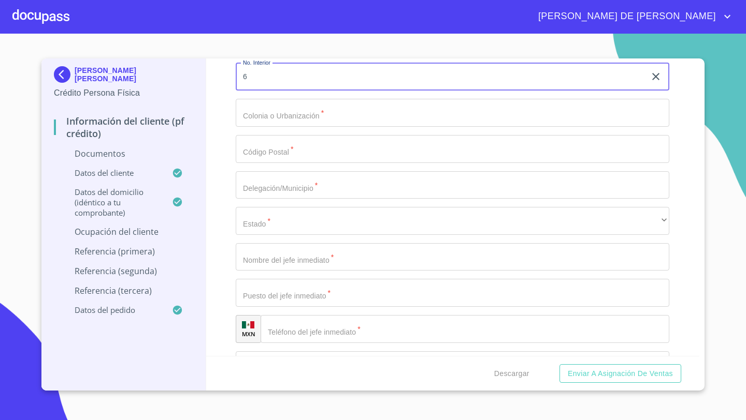
type input "6"
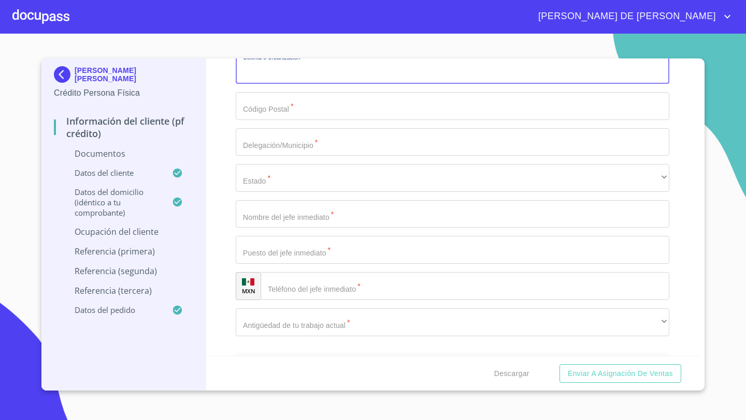
scroll to position [3422, 0]
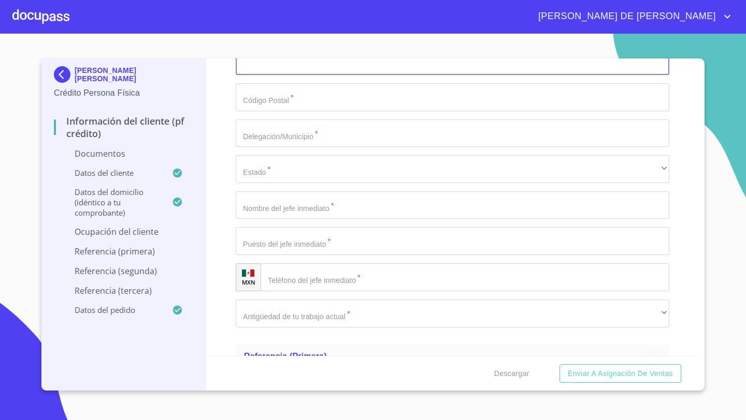
click at [254, 75] on input "Documento de identificación   *" at bounding box center [452, 61] width 433 height 28
type input "VILLAS [PERSON_NAME]"
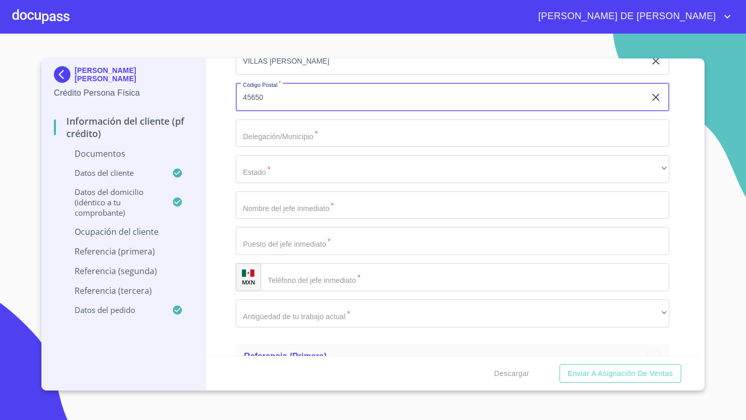
type input "45650"
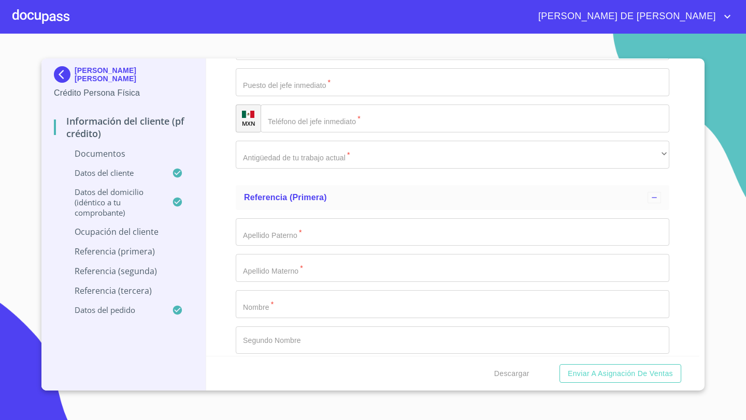
scroll to position [3591, 0]
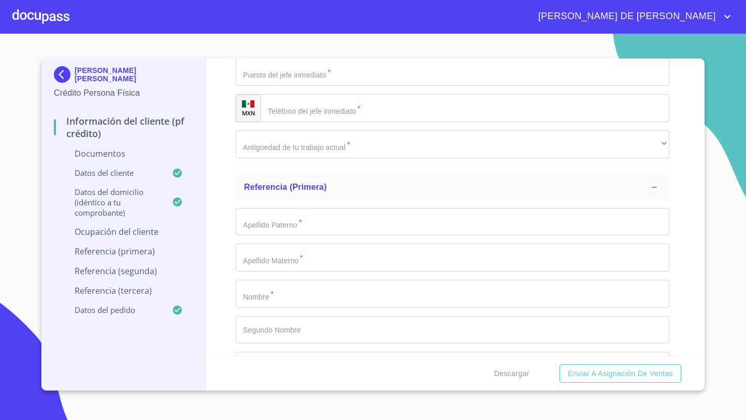
type input "TLAJOMULCO [PERSON_NAME]"
click at [267, 14] on div "​" at bounding box center [452, 0] width 433 height 28
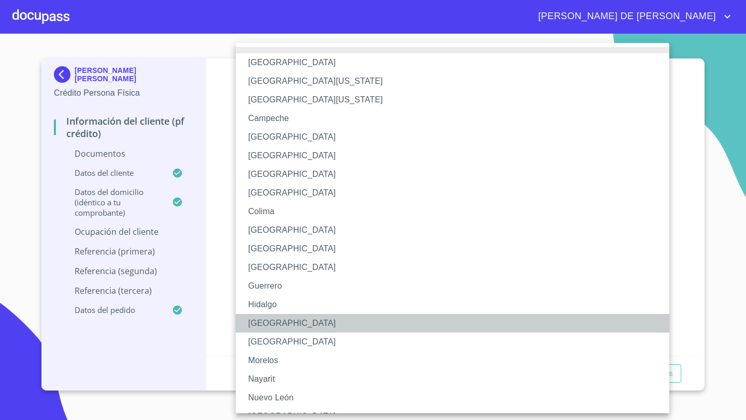
click at [266, 323] on li "[GEOGRAPHIC_DATA]" at bounding box center [452, 323] width 433 height 19
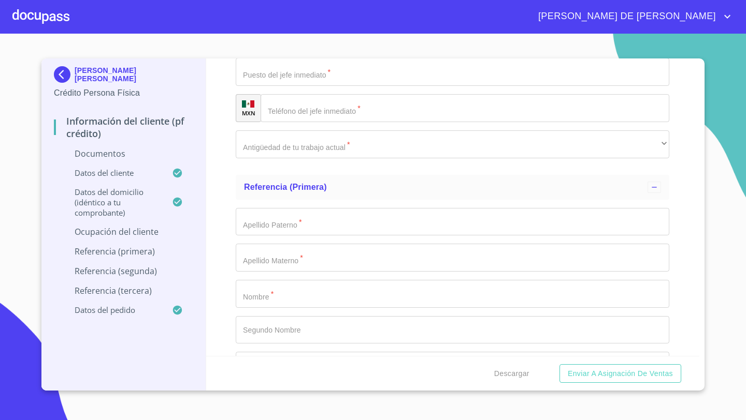
click at [262, 50] on input "Documento de identificación   *" at bounding box center [452, 36] width 433 height 28
type input "INDEPENDIENTE"
type input "PROPIETARIO"
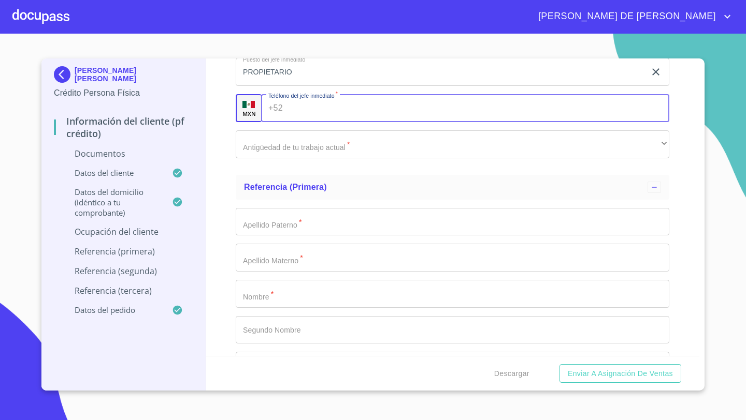
click at [272, 122] on div "+52 ​" at bounding box center [465, 108] width 408 height 28
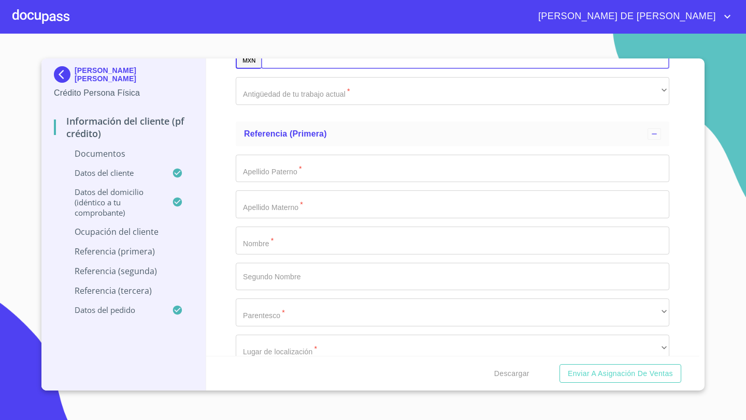
scroll to position [3667, 0]
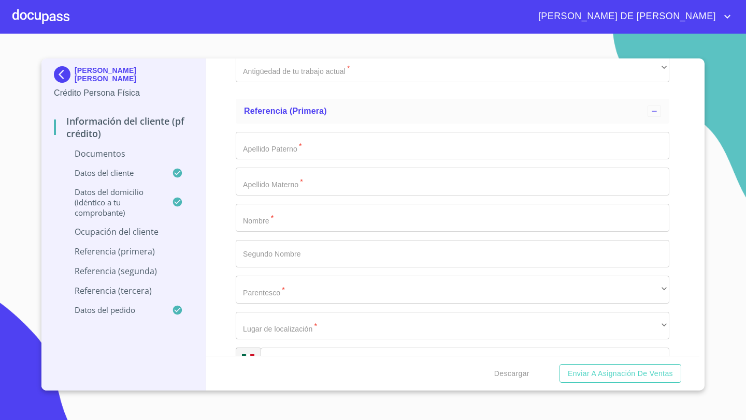
paste input "[PHONE_NUMBER]"
type input "3"
type input "[PHONE_NUMBER]"
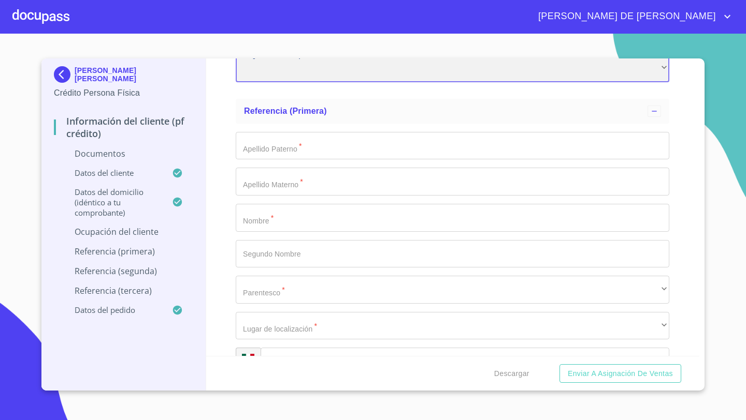
click at [281, 82] on div "​" at bounding box center [452, 68] width 433 height 28
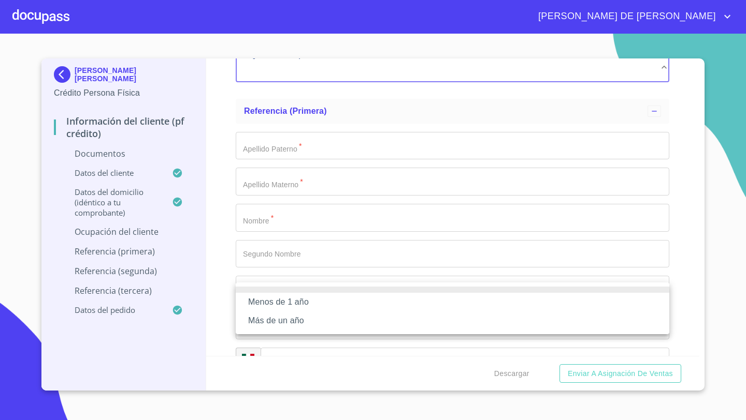
click at [278, 322] on li "Más de un año" at bounding box center [452, 321] width 433 height 19
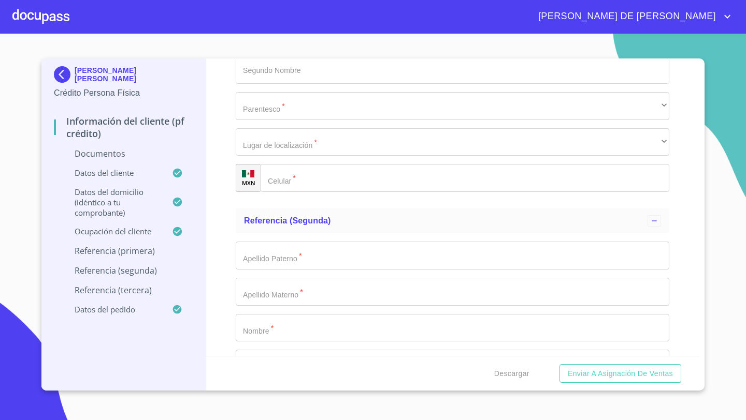
scroll to position [3860, 0]
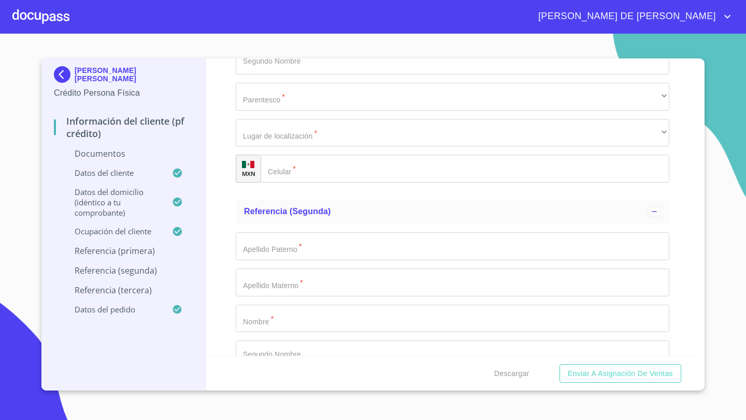
type input "OROZCO"
click at [249, 39] on input "Documento de identificación   *" at bounding box center [452, 25] width 433 height 28
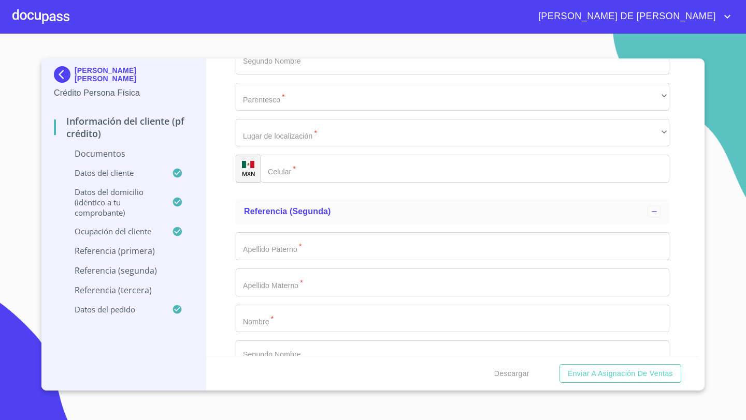
type input "[PERSON_NAME]"
type input "YAIDI"
click at [262, 75] on input "Documento de identificación   *" at bounding box center [452, 61] width 433 height 28
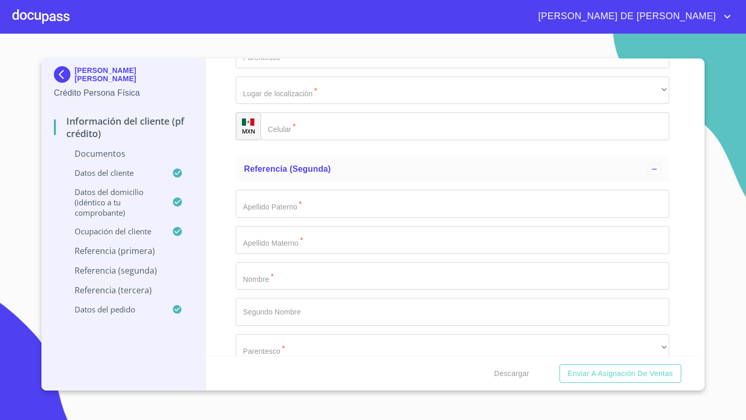
scroll to position [3909, 0]
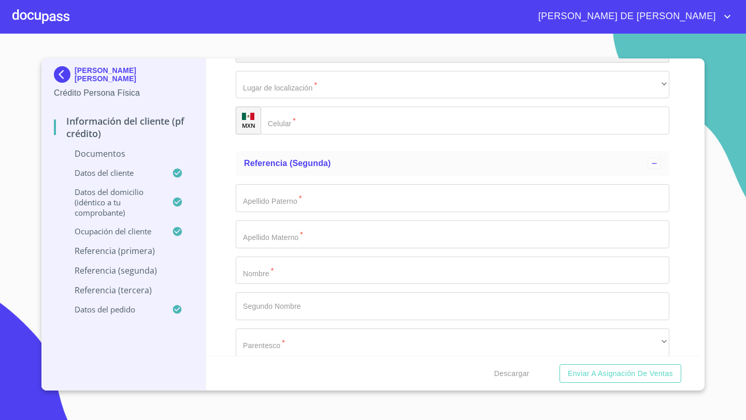
click at [247, 63] on div "​" at bounding box center [452, 49] width 433 height 28
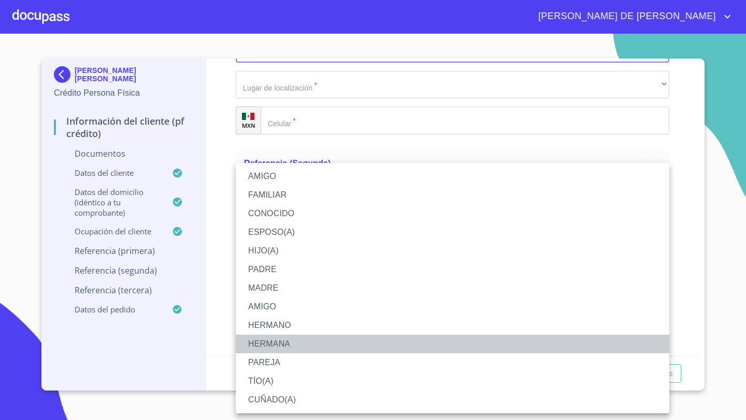
click at [270, 347] on li "HERMANA" at bounding box center [452, 344] width 433 height 19
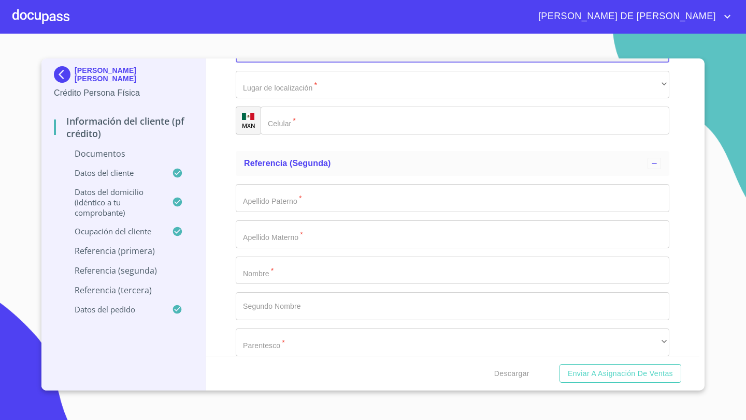
click at [278, 63] on div "HERMANA" at bounding box center [452, 49] width 433 height 28
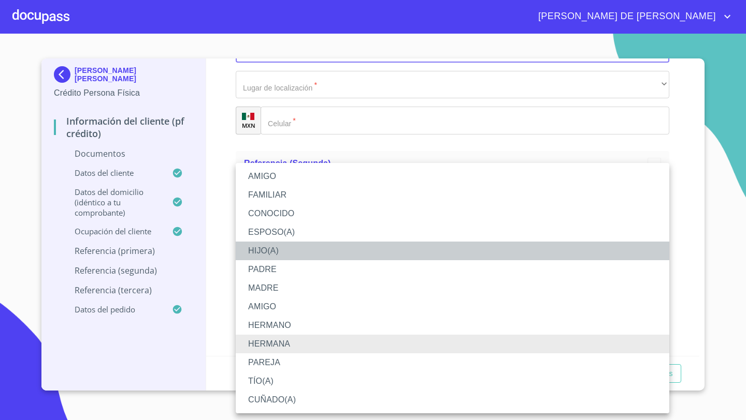
click at [265, 248] on li "HIJO(A)" at bounding box center [452, 251] width 433 height 19
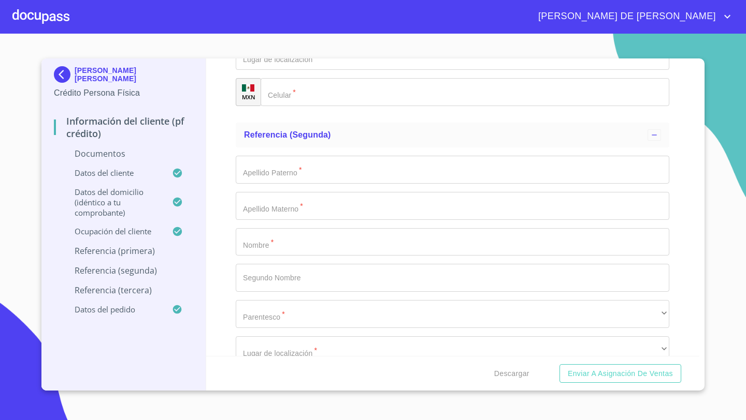
scroll to position [3944, 0]
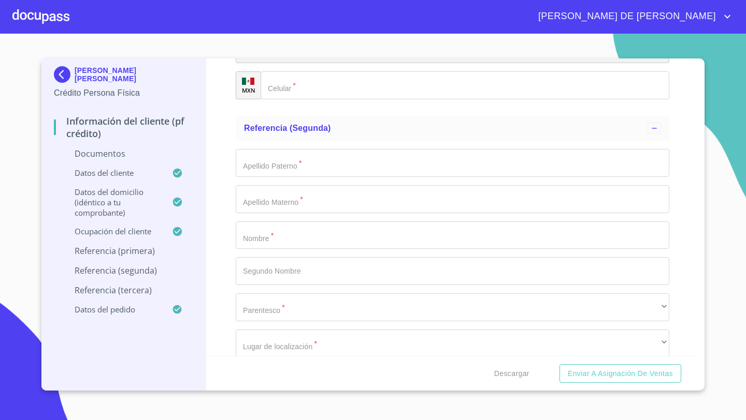
click at [269, 64] on div "​" at bounding box center [452, 50] width 433 height 28
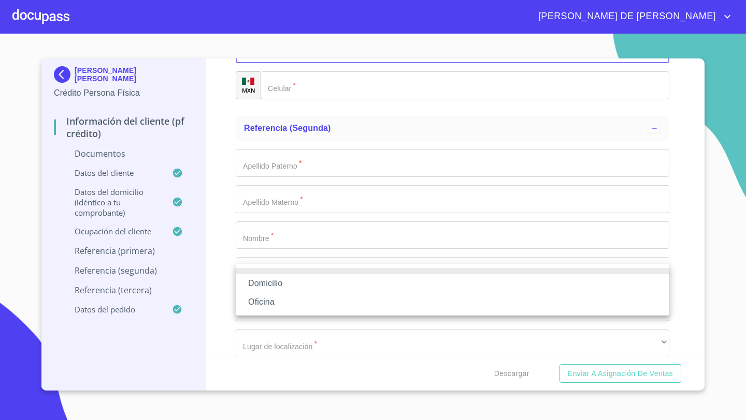
click at [262, 304] on li "Oficina" at bounding box center [452, 302] width 433 height 19
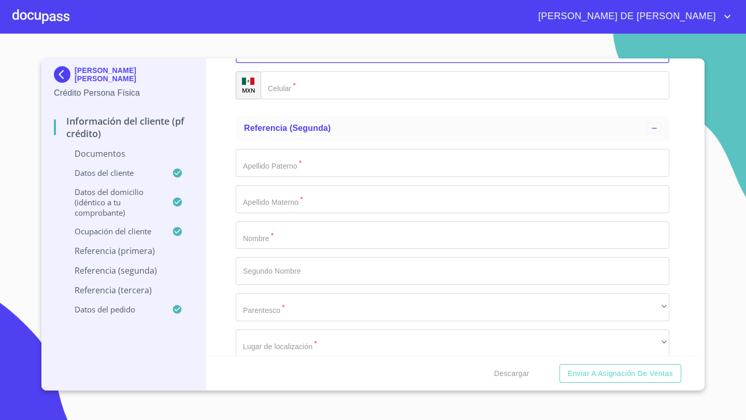
click at [289, 99] on input "Documento de identificación   *" at bounding box center [464, 85] width 409 height 28
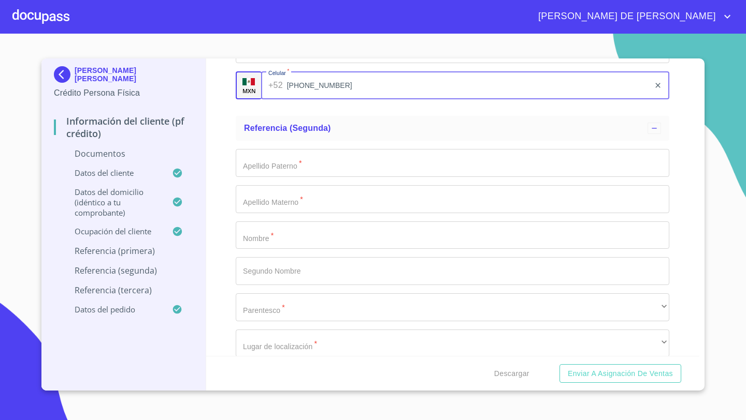
click at [307, 99] on input "[PHONE_NUMBER]" at bounding box center [468, 85] width 363 height 28
click at [319, 99] on input "[PHONE_NUMBER]" at bounding box center [468, 85] width 363 height 28
click at [333, 99] on input "[PHONE_NUMBER]" at bounding box center [468, 85] width 363 height 28
click at [302, 99] on input "[PHONE_NUMBER]" at bounding box center [468, 85] width 363 height 28
click at [307, 99] on input "[PHONE_NUMBER]" at bounding box center [468, 85] width 363 height 28
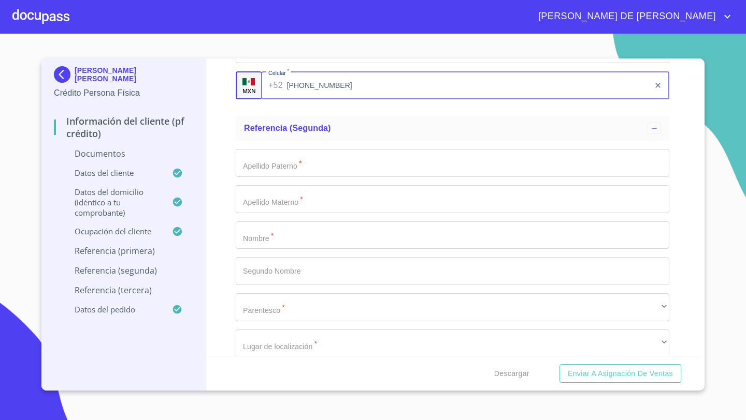
click at [347, 99] on input "[PHONE_NUMBER]" at bounding box center [468, 85] width 363 height 28
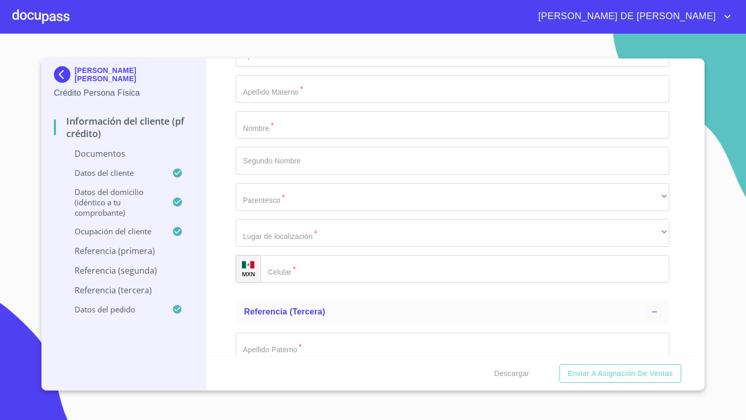
scroll to position [4072, 0]
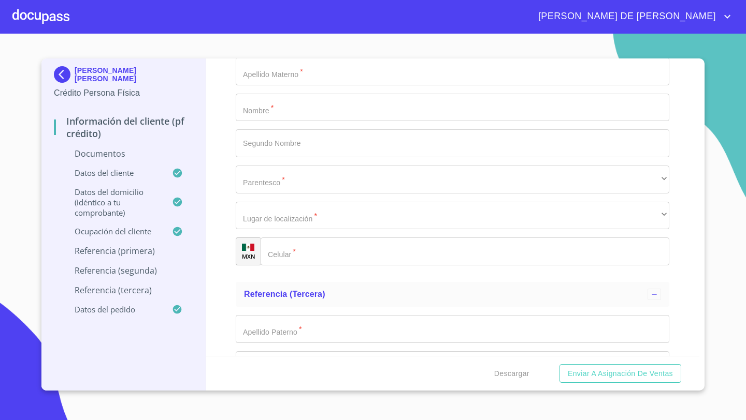
type input "[PHONE_NUMBER]"
click at [266, 49] on input "Documento de identificación   *" at bounding box center [452, 35] width 433 height 28
type input "OROZCO"
type input "[PERSON_NAME]"
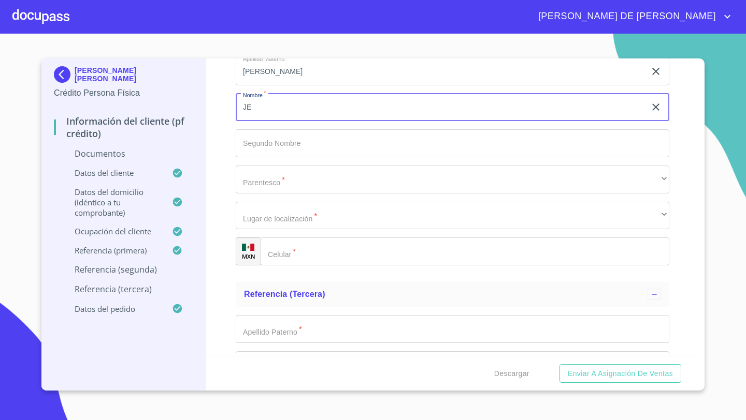
type input "J"
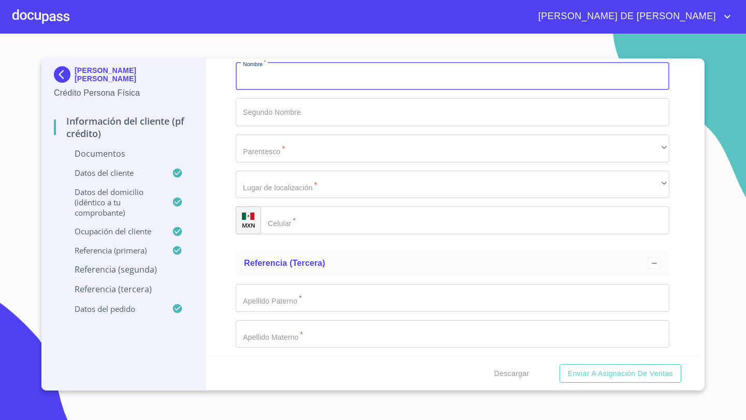
scroll to position [4109, 0]
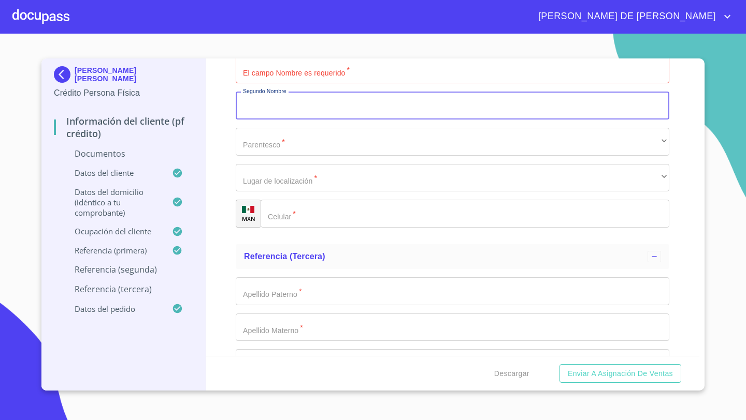
click at [258, 120] on input "Documento de identificación   *" at bounding box center [452, 106] width 433 height 28
type input "[PERSON_NAME]"
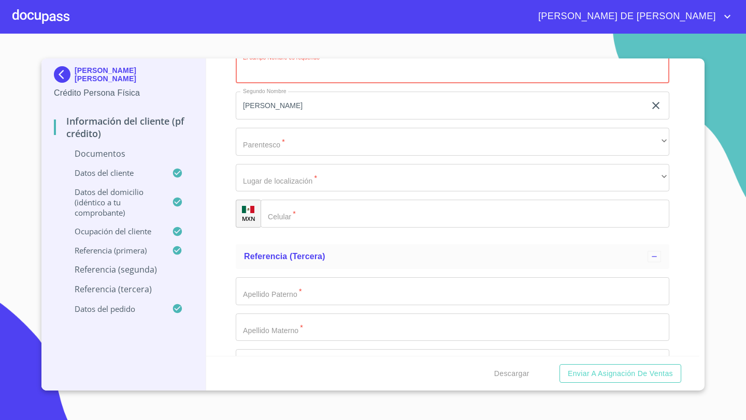
click at [260, 84] on input "Documento de identificación   *" at bounding box center [452, 70] width 433 height 28
type input "YANEL"
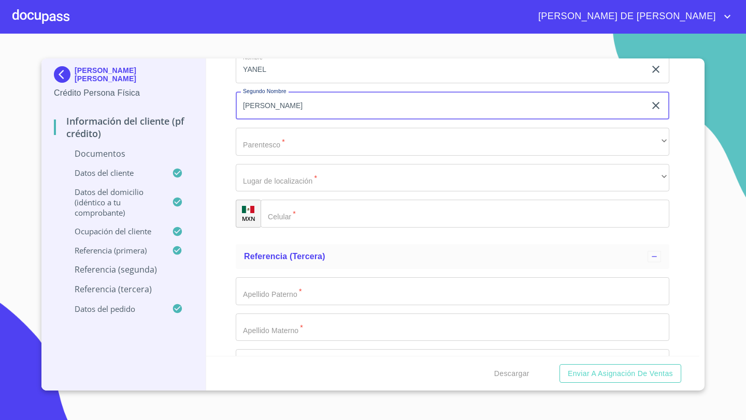
click at [291, 120] on input "[PERSON_NAME]" at bounding box center [441, 106] width 410 height 28
type input "J"
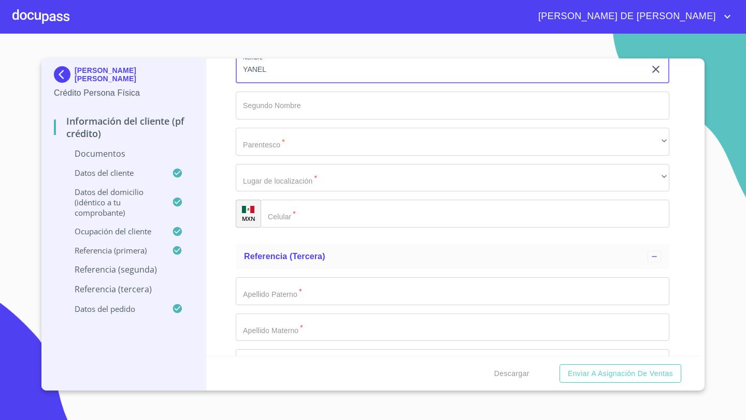
click at [279, 84] on input "YANEL" at bounding box center [441, 70] width 410 height 28
type input "Y"
type input "D"
type input "[DEMOGRAPHIC_DATA]"
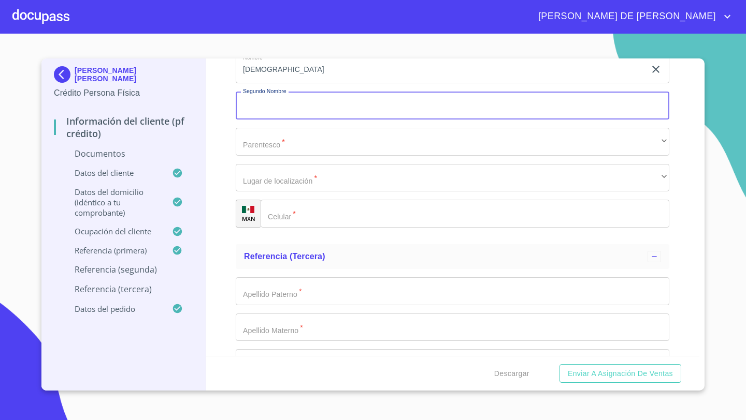
click at [260, 120] on input "Documento de identificación   *" at bounding box center [452, 106] width 433 height 28
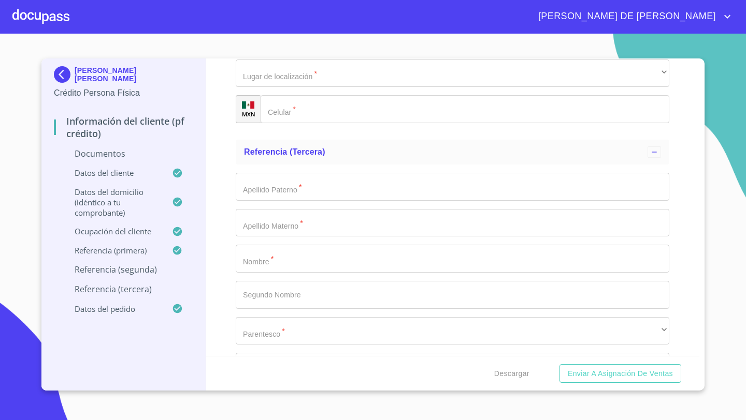
scroll to position [4228, 0]
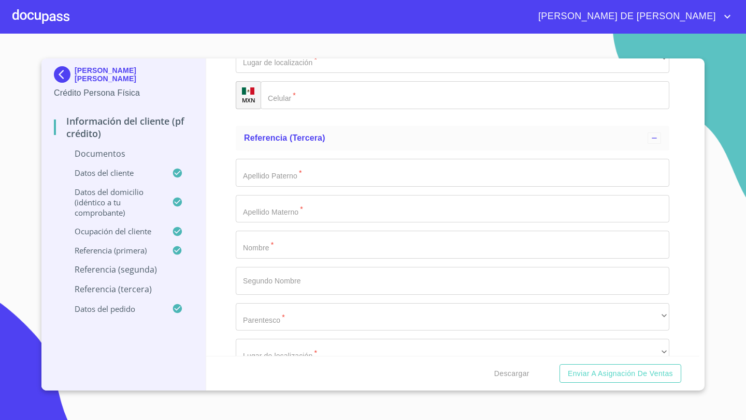
type input "YANEL"
click at [266, 37] on div "​" at bounding box center [452, 23] width 433 height 28
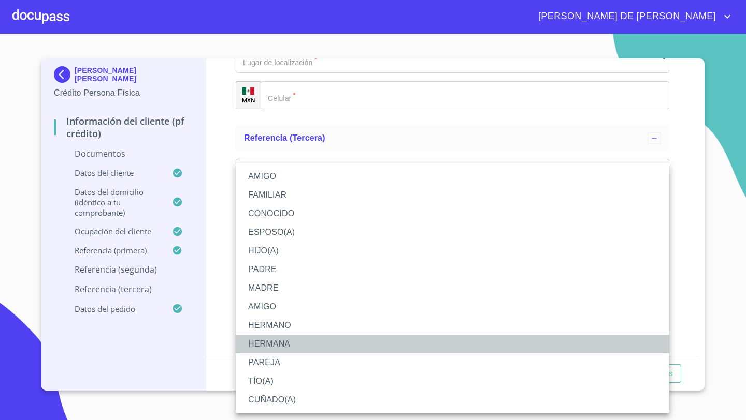
click at [259, 342] on li "HERMANA" at bounding box center [452, 344] width 433 height 19
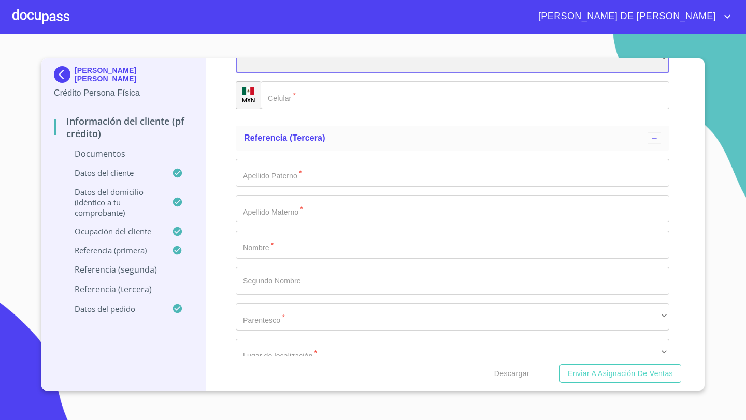
click at [259, 74] on div "​" at bounding box center [452, 60] width 433 height 28
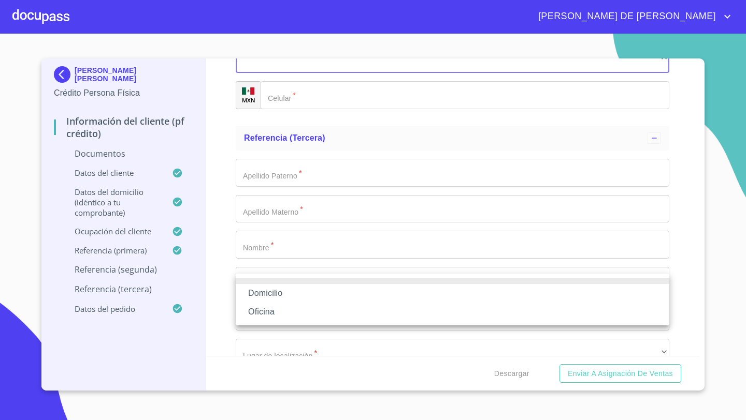
click at [261, 320] on li "Oficina" at bounding box center [452, 312] width 433 height 19
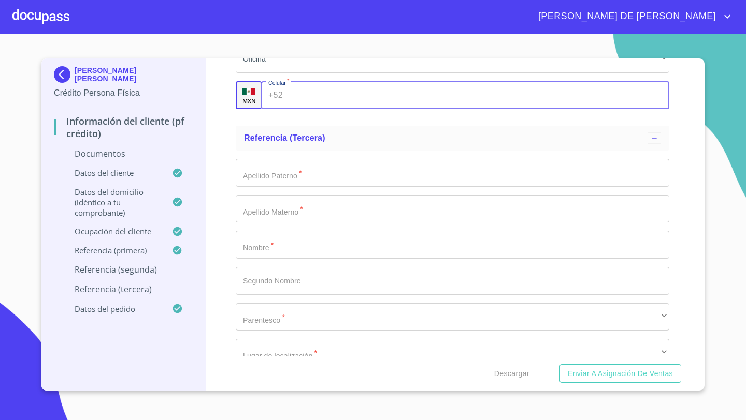
click at [270, 109] on div "+52 ​" at bounding box center [465, 95] width 408 height 28
type input "[PHONE_NUMBER]"
click at [221, 328] on div "Información del cliente (PF crédito) Documentos Documento de identificación   *…" at bounding box center [452, 208] width 493 height 298
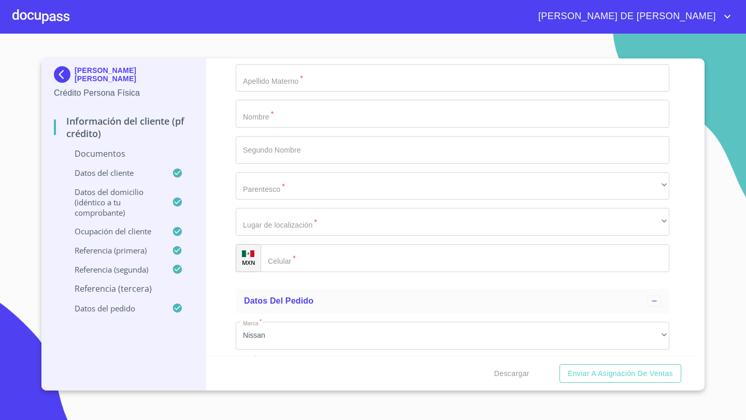
scroll to position [4456, 0]
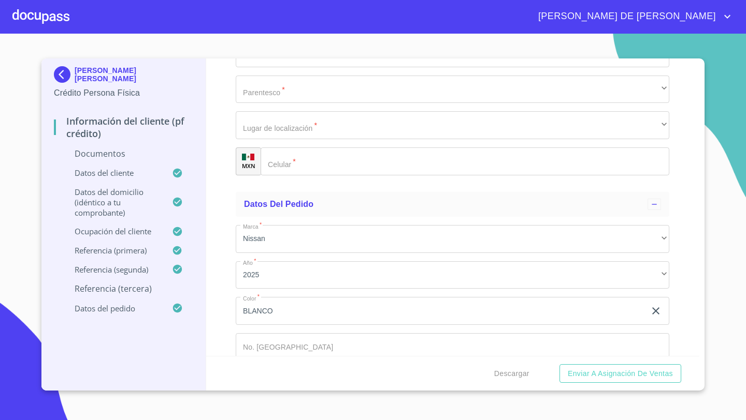
type input "VIVANCO"
type input "OROZCO"
type input "[PERSON_NAME]"
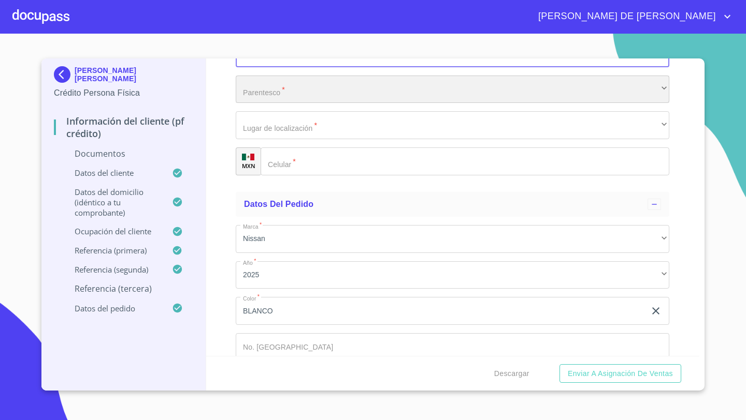
click at [268, 104] on div "​" at bounding box center [452, 90] width 433 height 28
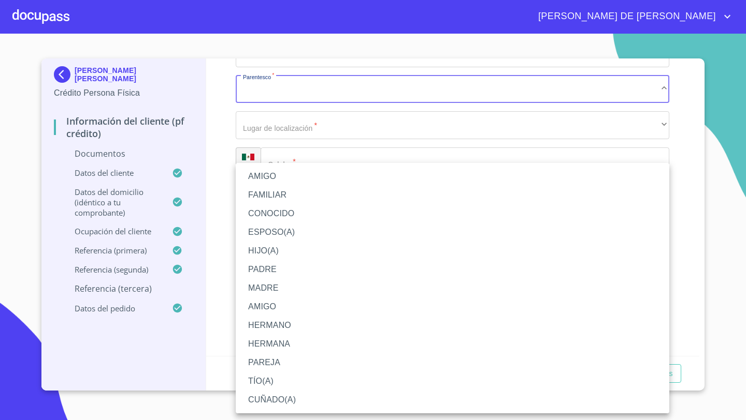
click at [257, 196] on li "FAMILIAR" at bounding box center [452, 195] width 433 height 19
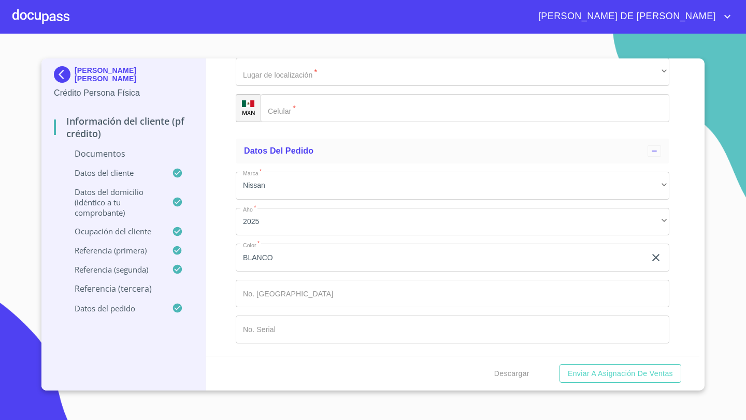
scroll to position [4525, 0]
click at [269, 122] on div "​" at bounding box center [464, 108] width 409 height 28
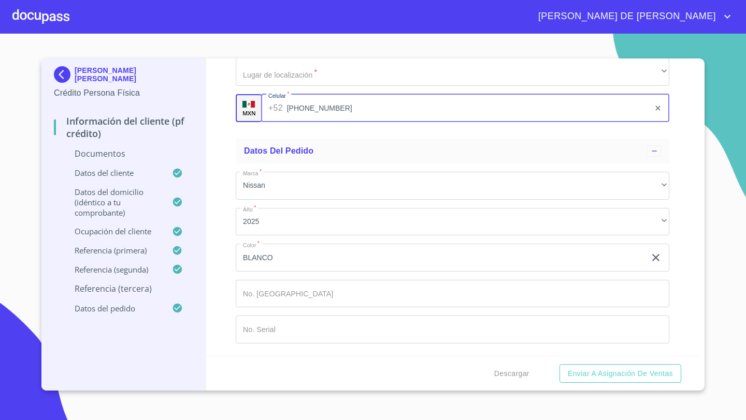
type input "[PHONE_NUMBER]"
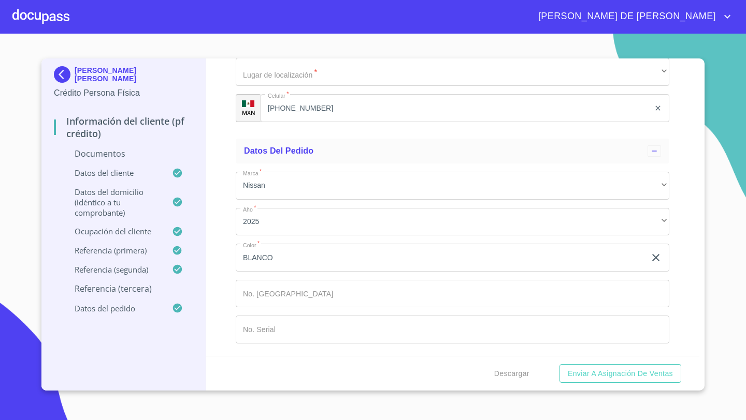
click at [266, 50] on div "FAMILIAR" at bounding box center [452, 36] width 433 height 28
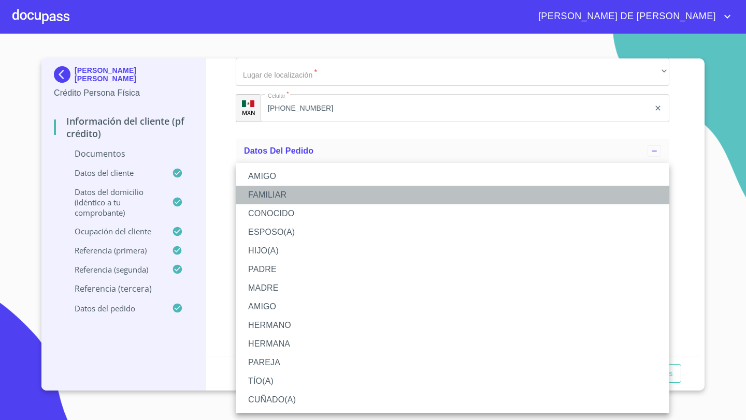
click at [280, 193] on li "FAMILIAR" at bounding box center [452, 195] width 433 height 19
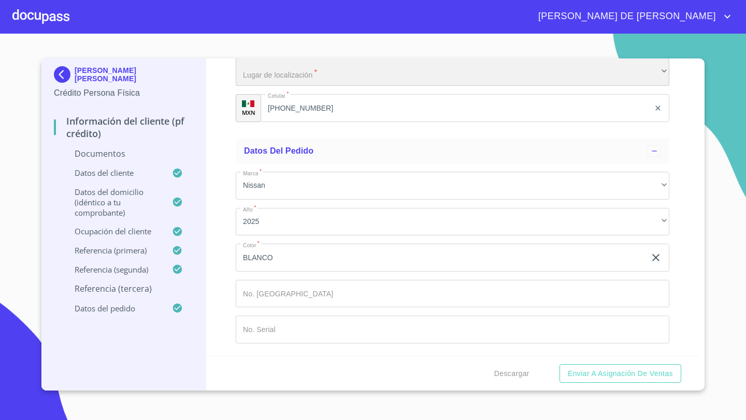
click at [269, 86] on div "​" at bounding box center [452, 72] width 433 height 28
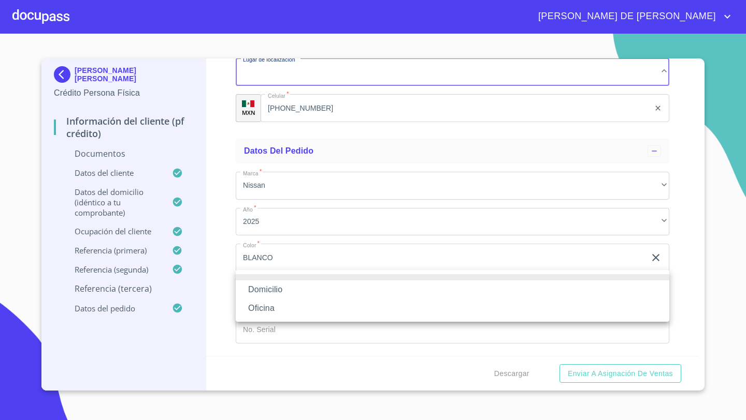
click at [268, 310] on li "Oficina" at bounding box center [452, 308] width 433 height 19
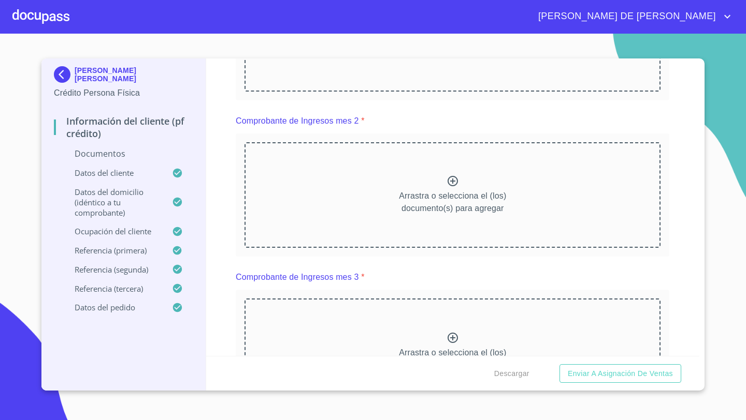
scroll to position [906, 0]
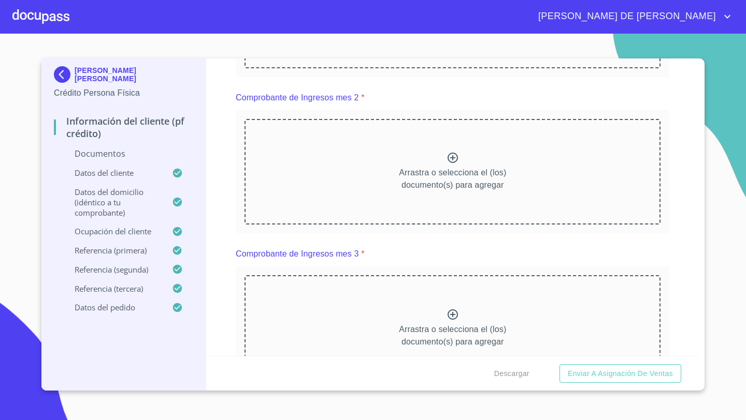
click at [447, 8] on icon at bounding box center [452, 1] width 12 height 12
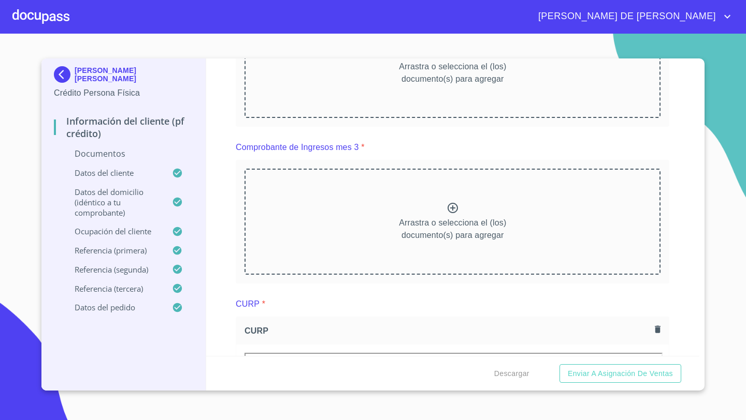
scroll to position [1310, 0]
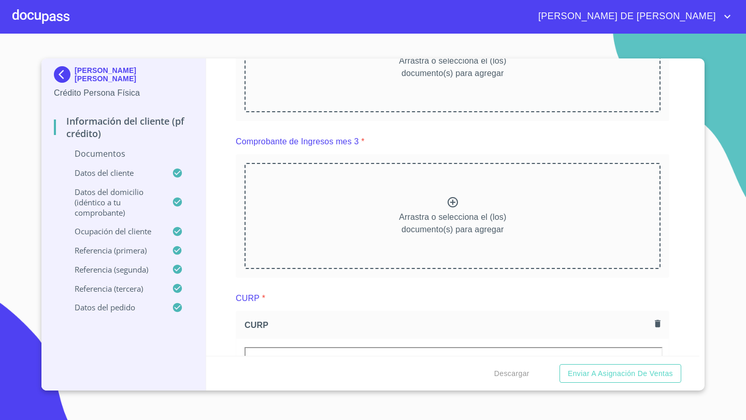
click at [450, 52] on icon at bounding box center [452, 46] width 12 height 12
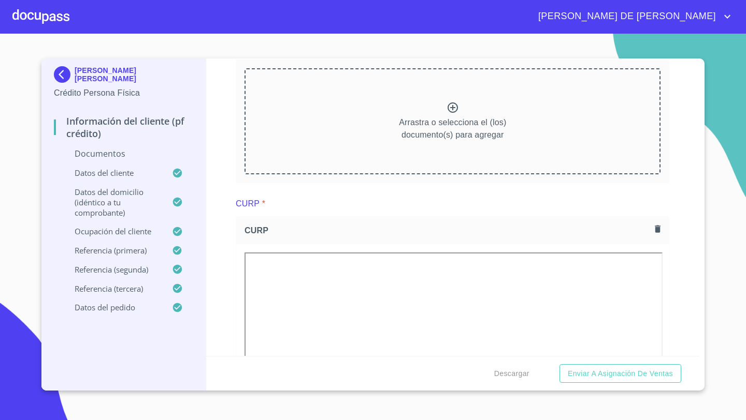
scroll to position [1711, 0]
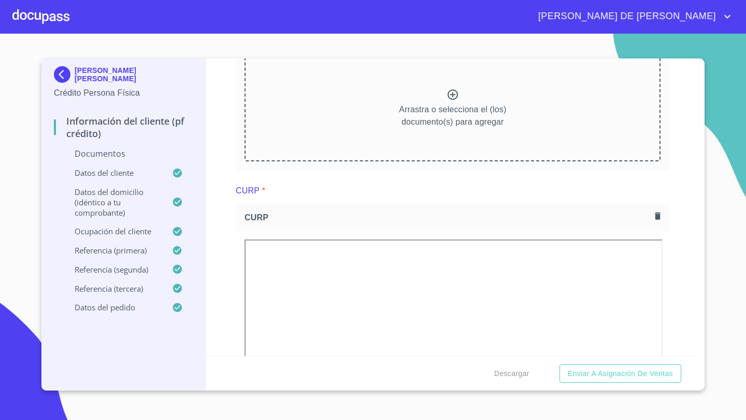
click at [433, 161] on div "Arrastra o selecciona el (los) documento(s) para agregar" at bounding box center [452, 108] width 416 height 106
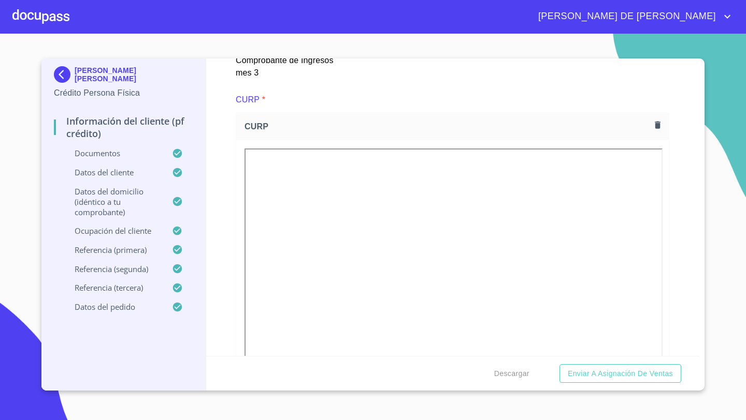
scroll to position [2116, 0]
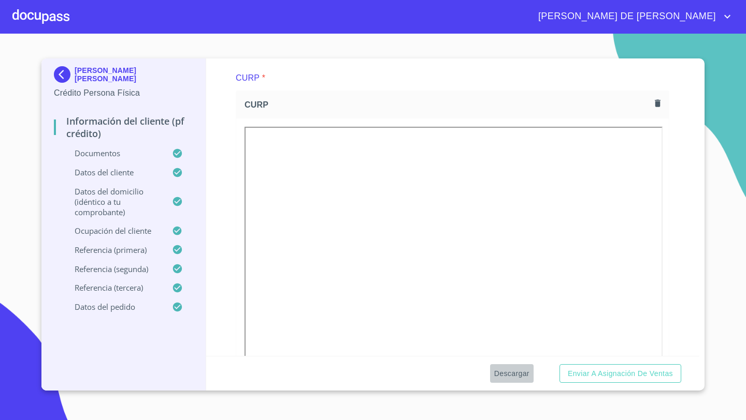
click at [511, 376] on span "Descargar" at bounding box center [511, 374] width 35 height 13
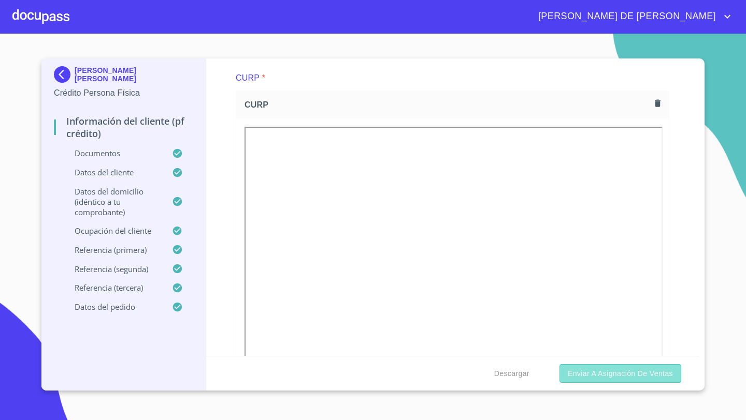
click at [588, 378] on span "Enviar a Asignación de Ventas" at bounding box center [619, 374] width 105 height 13
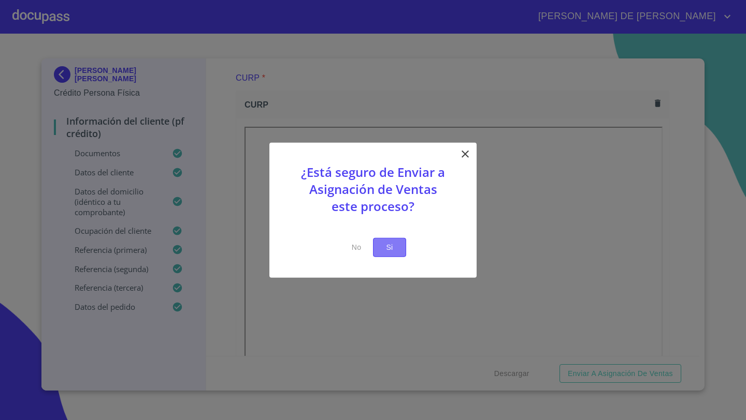
click at [396, 245] on span "Si" at bounding box center [389, 247] width 17 height 13
